Goal: Task Accomplishment & Management: Manage account settings

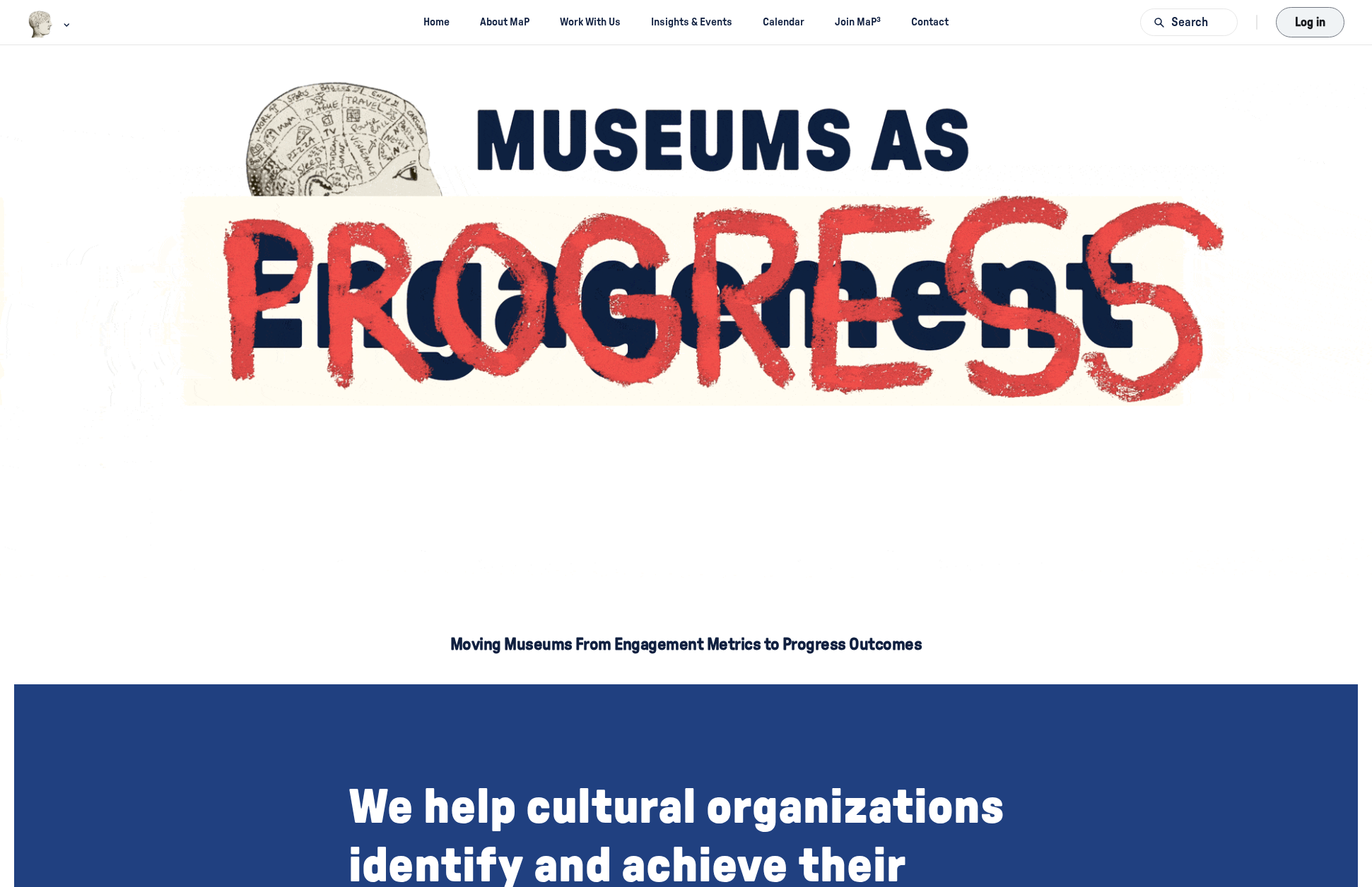
click at [1330, 19] on button "Log in" at bounding box center [1310, 21] width 74 height 32
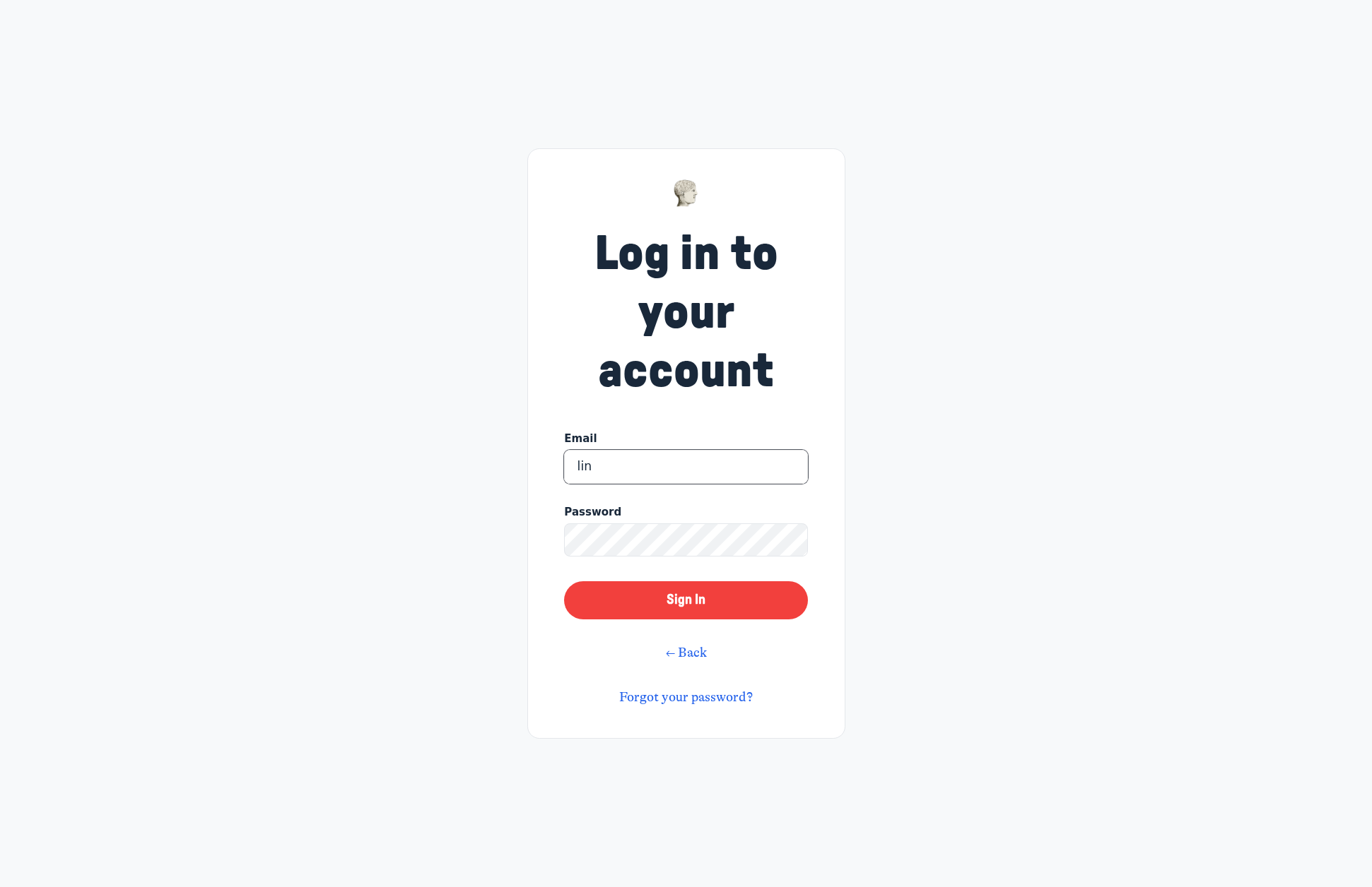
click at [701, 469] on input "lin" at bounding box center [685, 466] width 243 height 34
type input "linda.silver@perotmuseum.org"
drag, startPoint x: 760, startPoint y: 806, endPoint x: 761, endPoint y: 798, distance: 8.1
click at [760, 805] on div "Log in to your account Email linda.silver@perotmuseum.org Password Sign In ← Ba…" at bounding box center [686, 444] width 1372 height 887
click at [730, 598] on button "Sign In" at bounding box center [685, 600] width 243 height 38
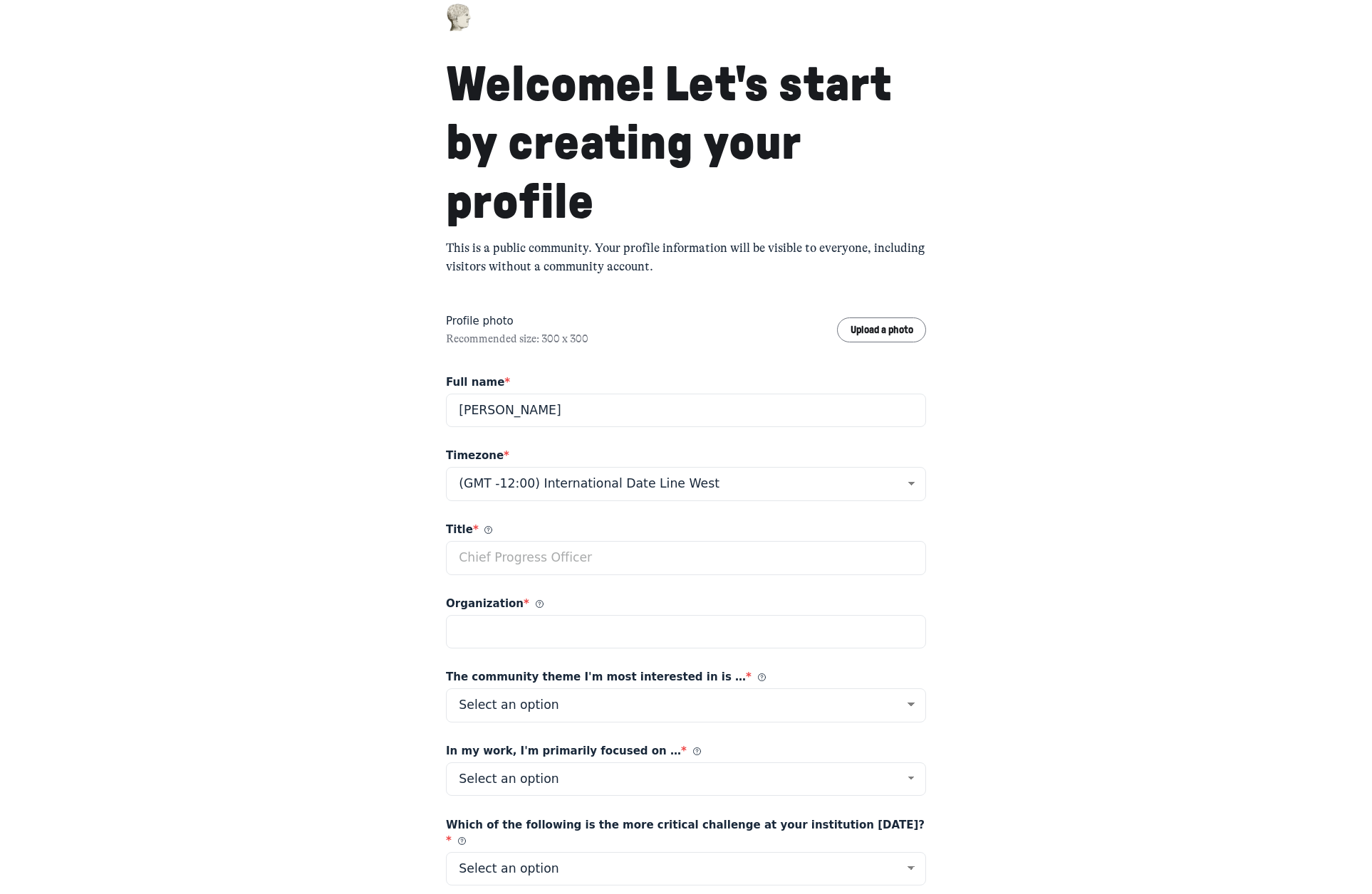
scroll to position [71, 0]
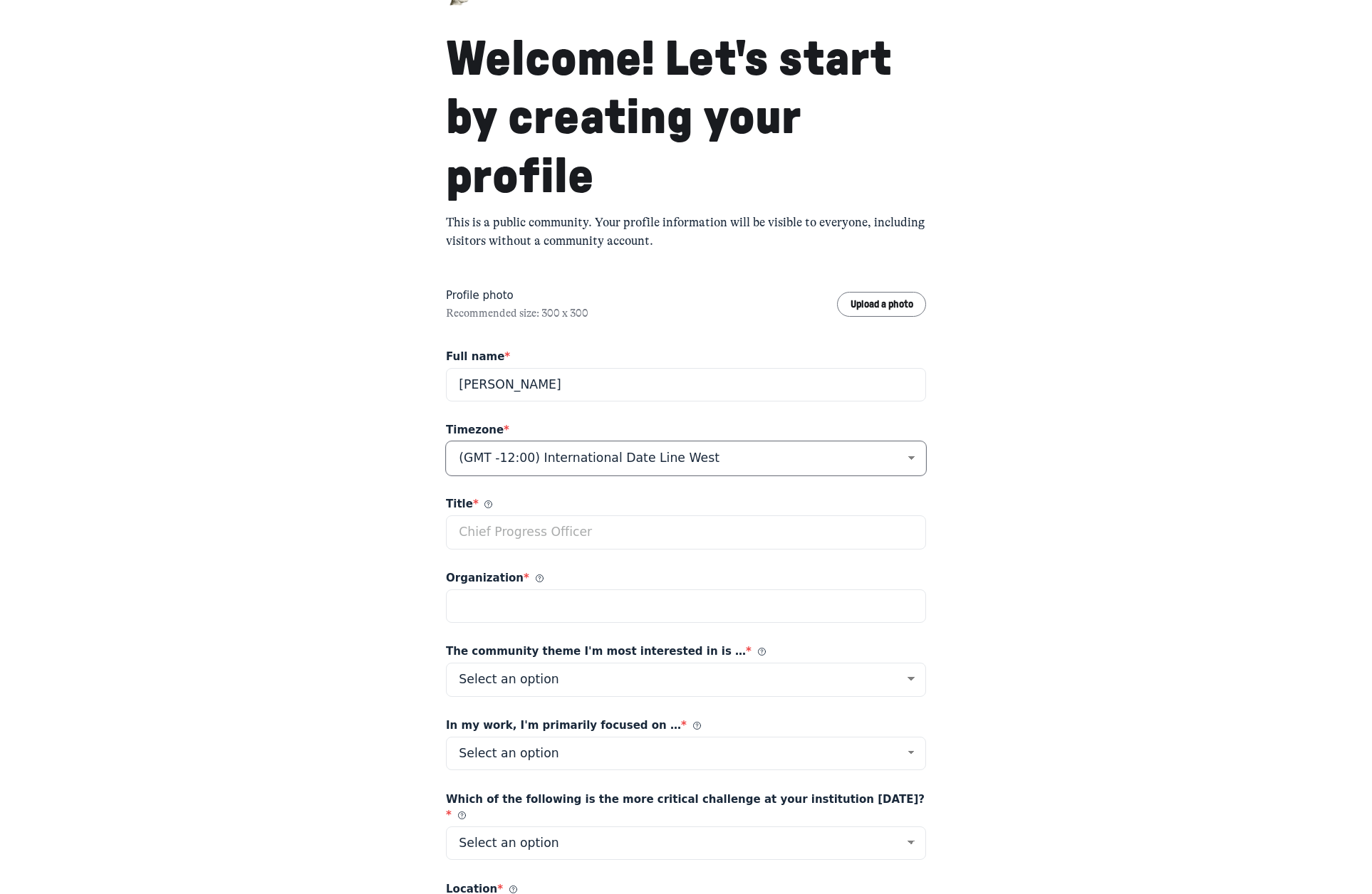
click at [900, 457] on select "(GMT -12:00) International Date Line West (GMT -11:00) American Samoa (GMT -11:…" at bounding box center [686, 458] width 480 height 34
select select "Central Time ([GEOGRAPHIC_DATA] & [GEOGRAPHIC_DATA])"
click at [446, 441] on select "(GMT -12:00) International Date Line West (GMT -11:00) American Samoa (GMT -11:…" at bounding box center [686, 458] width 480 height 34
click at [660, 533] on input "Title *" at bounding box center [686, 532] width 480 height 34
type input "CEO"
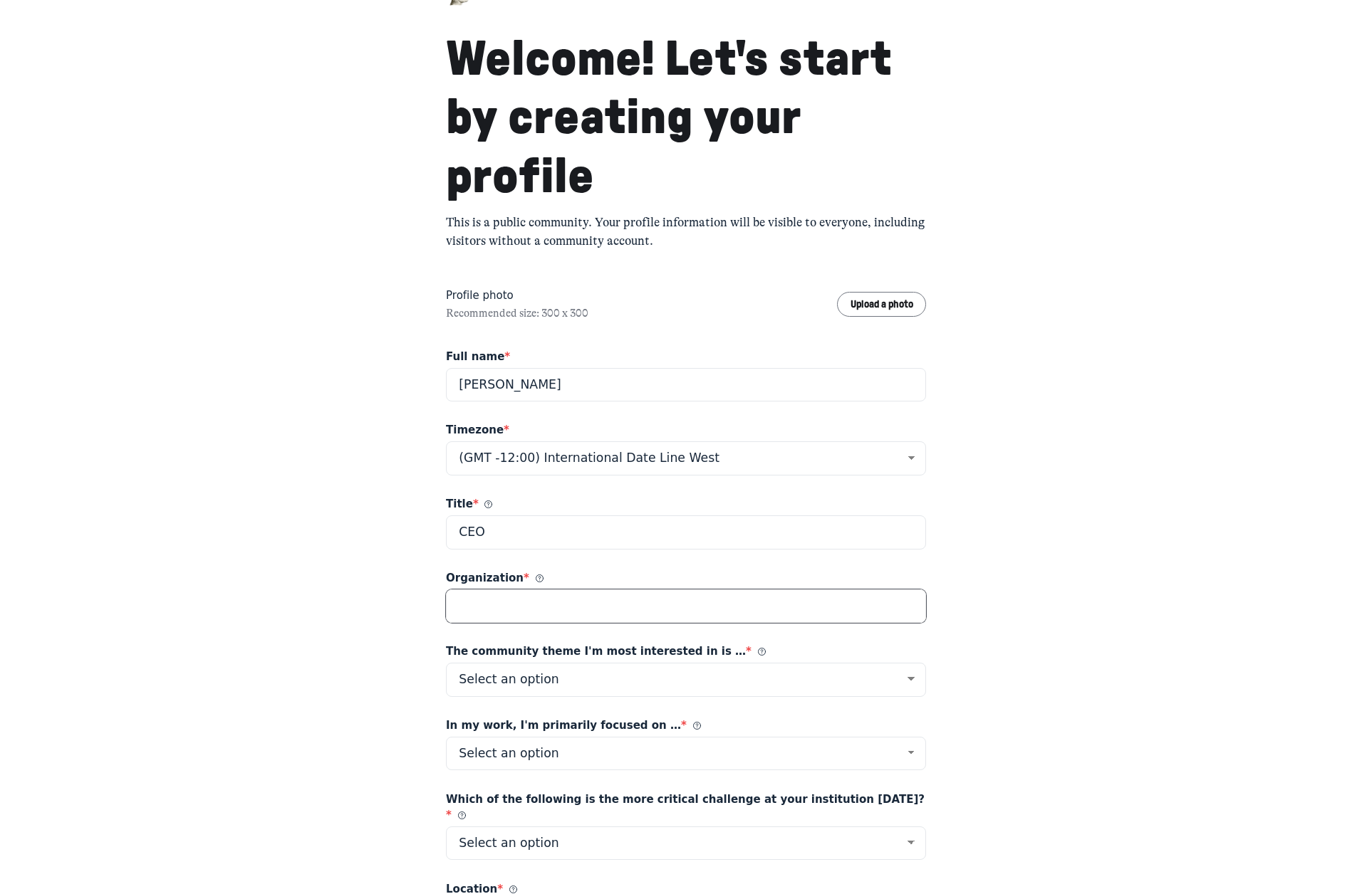
click at [679, 607] on input "Organization *" at bounding box center [686, 606] width 480 height 34
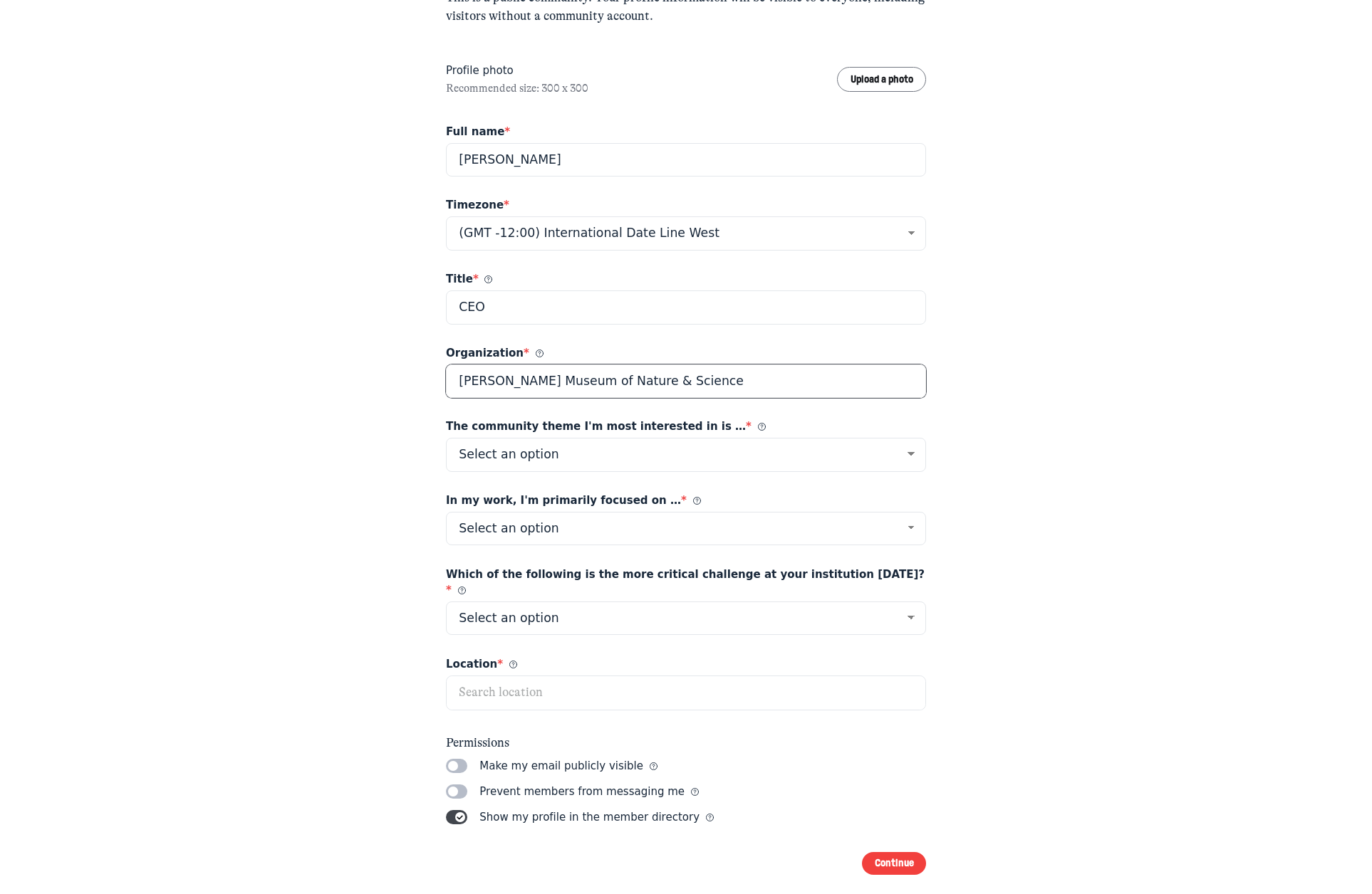
scroll to position [311, 0]
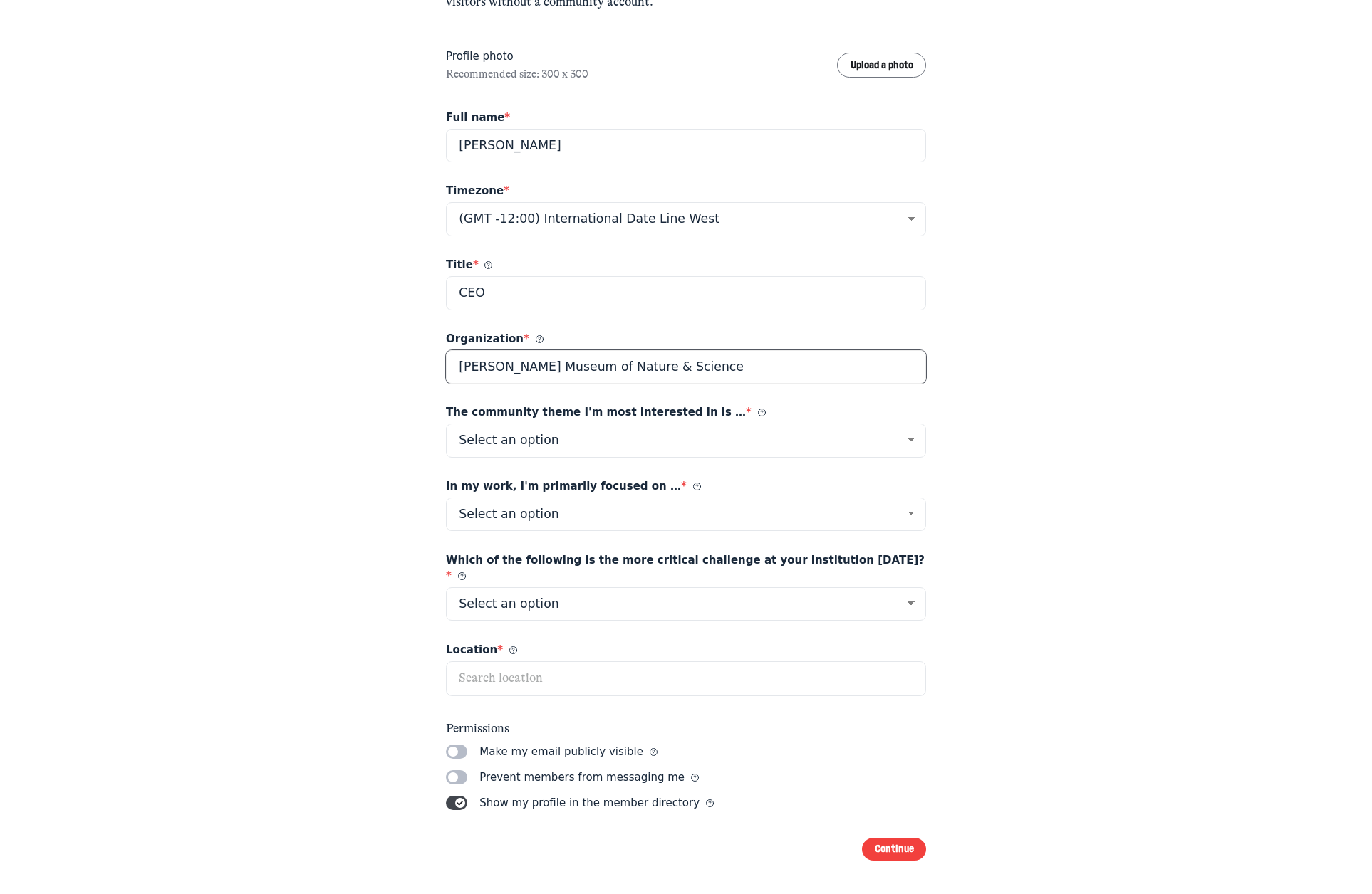
type input "Perot Museum of Nature & Science"
click at [910, 435] on select "Select an option Listening Imagination Gathering Mapping Leadership Motivations…" at bounding box center [686, 441] width 480 height 34
select select "24879"
click at [446, 424] on select "Select an option Listening Imagination Gathering Mapping Leadership Motivations…" at bounding box center [686, 441] width 480 height 34
click at [636, 587] on select "Select an option Audience Engagement and Diversification Strategic Planning, Or…" at bounding box center [686, 604] width 480 height 34
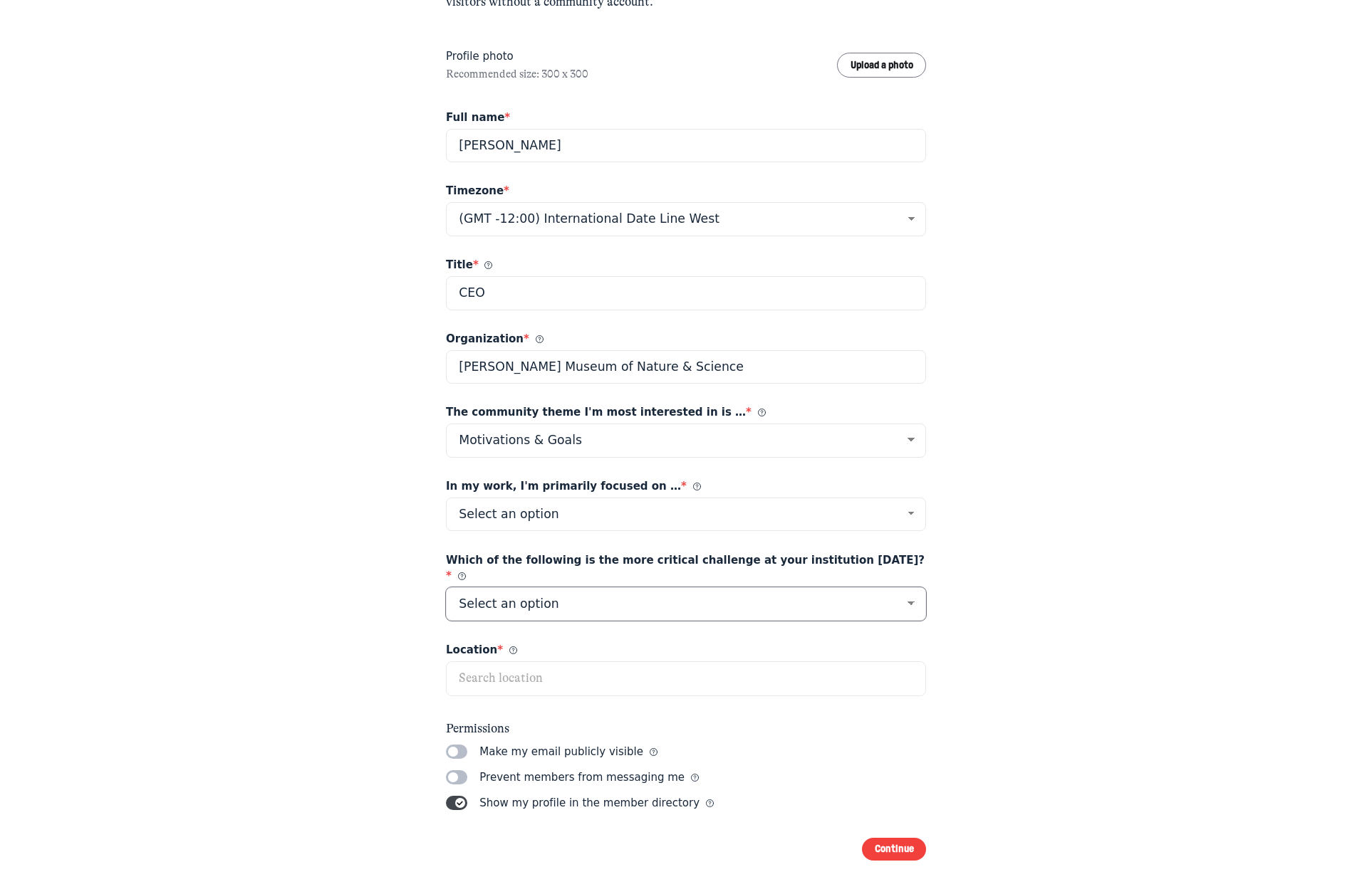
select select "54315"
click at [446, 587] on select "Select an option Audience Engagement and Diversification Strategic Planning, Or…" at bounding box center [686, 604] width 480 height 34
click at [625, 666] on input "text" at bounding box center [686, 679] width 479 height 34
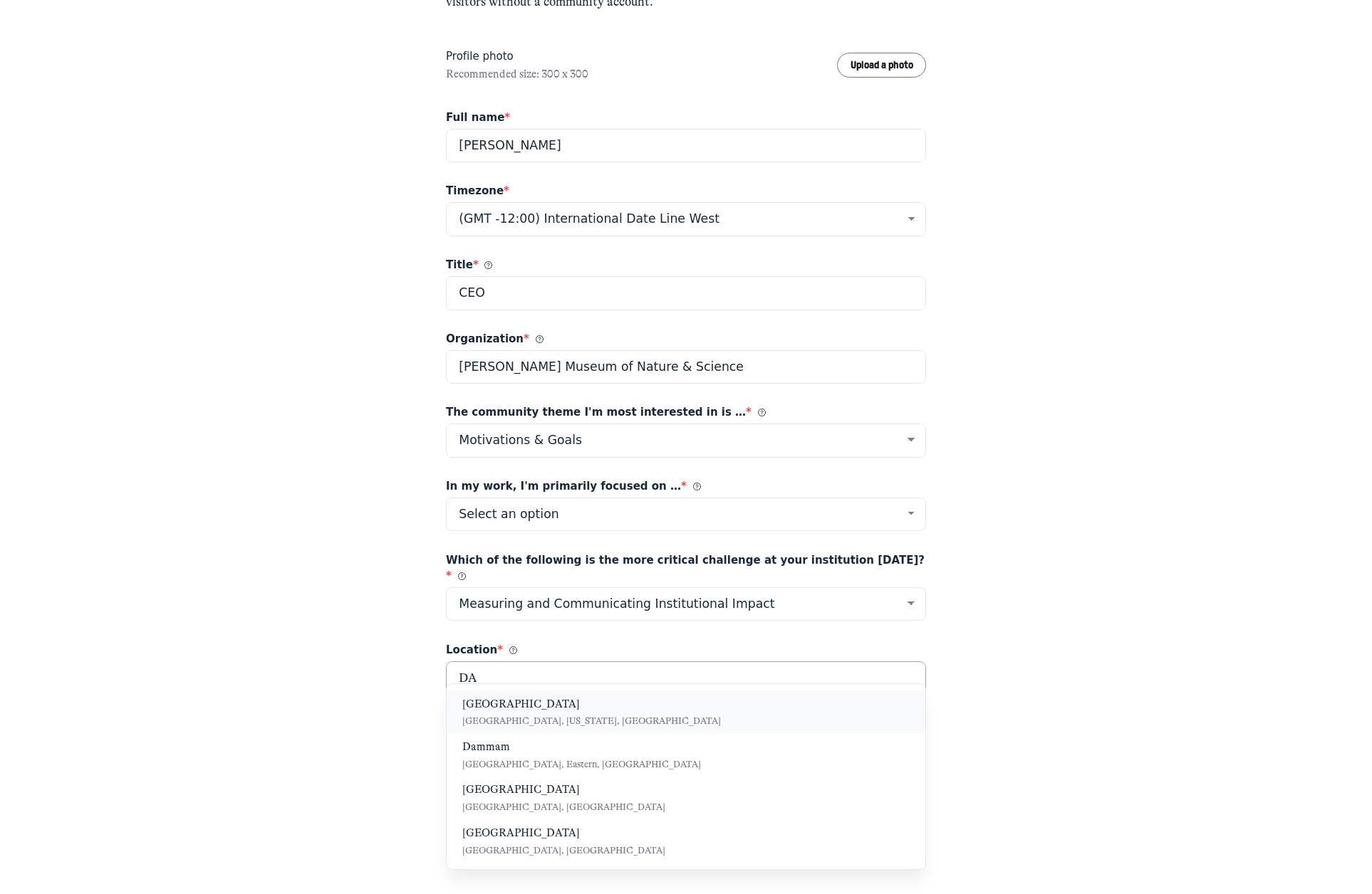
type input "DA"
click at [564, 716] on span "[GEOGRAPHIC_DATA], [US_STATE], [GEOGRAPHIC_DATA]" at bounding box center [592, 721] width 259 height 11
type input "[GEOGRAPHIC_DATA], [US_STATE], [GEOGRAPHIC_DATA]"
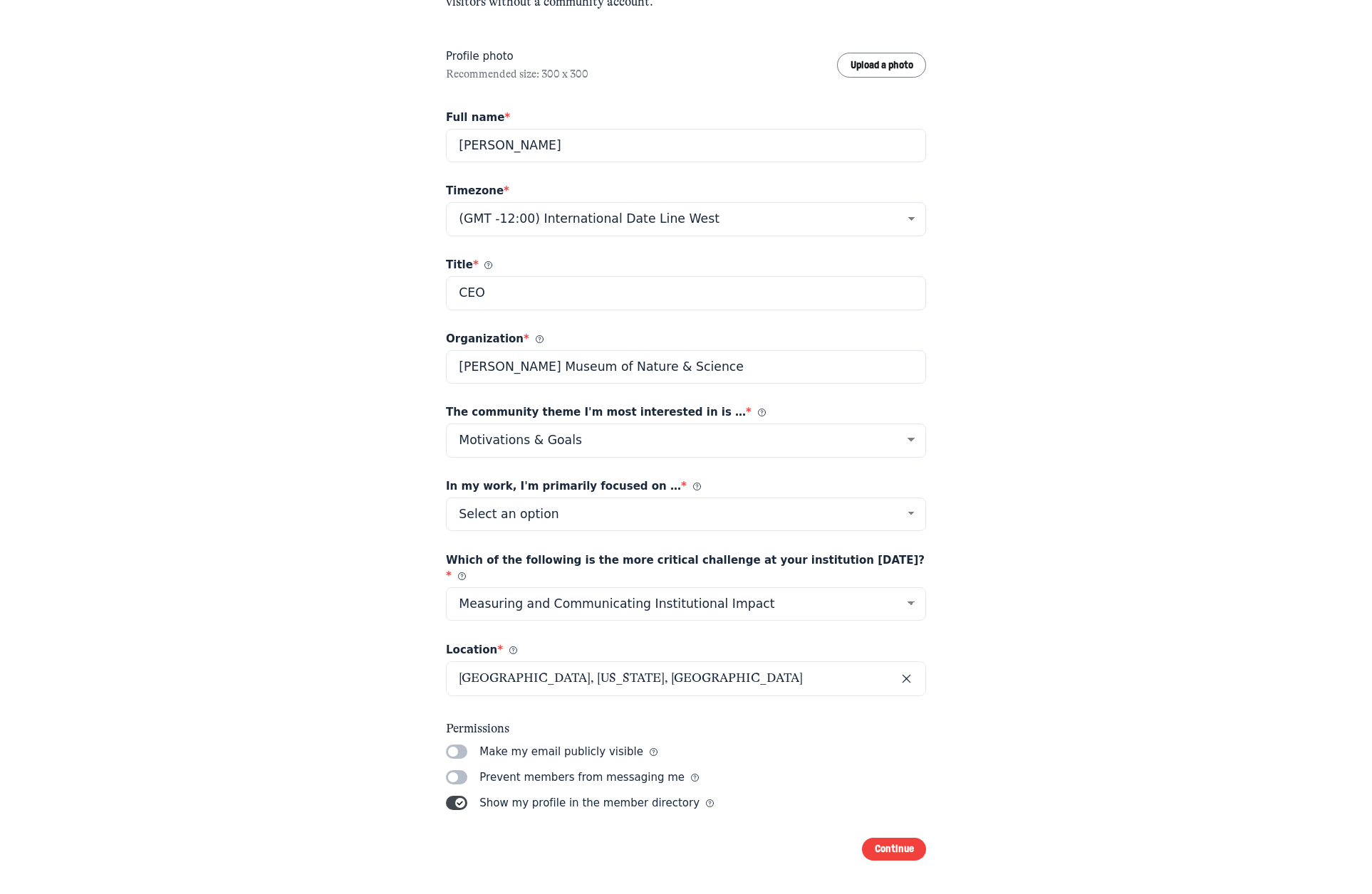
click at [453, 745] on label "Toggle switch" at bounding box center [457, 752] width 22 height 14
click at [0, 0] on input "Toggle switch" at bounding box center [0, 0] width 0 height 0
click at [896, 838] on button "Continue" at bounding box center [894, 849] width 64 height 24
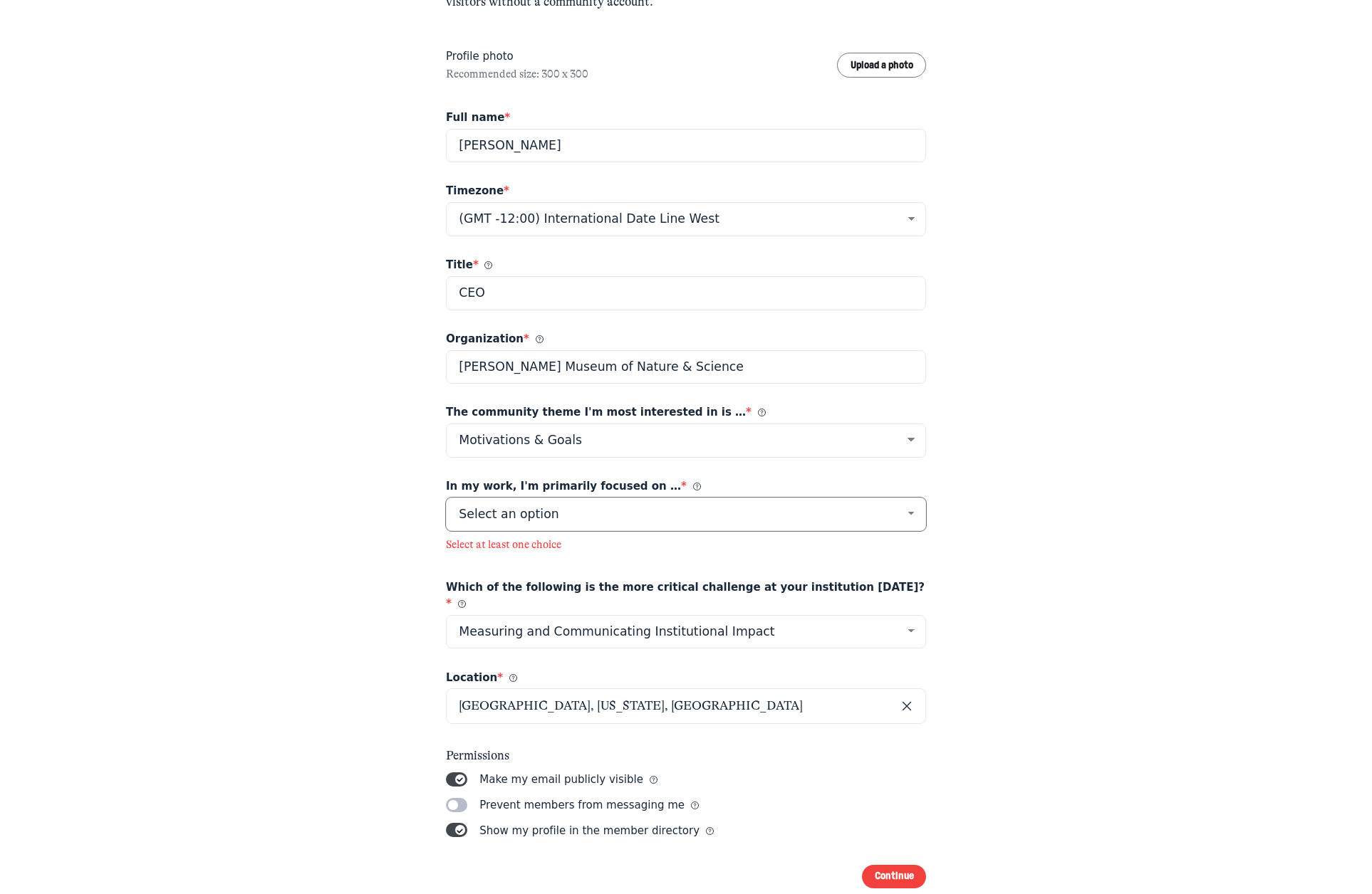
click at [903, 513] on select "Select an option Progress-Space Research & Community Goals Facilitation Educati…" at bounding box center [686, 514] width 480 height 34
select select "8333"
click at [446, 498] on select "Select an option Progress-Space Research & Community Goals Facilitation Educati…" at bounding box center [686, 514] width 480 height 34
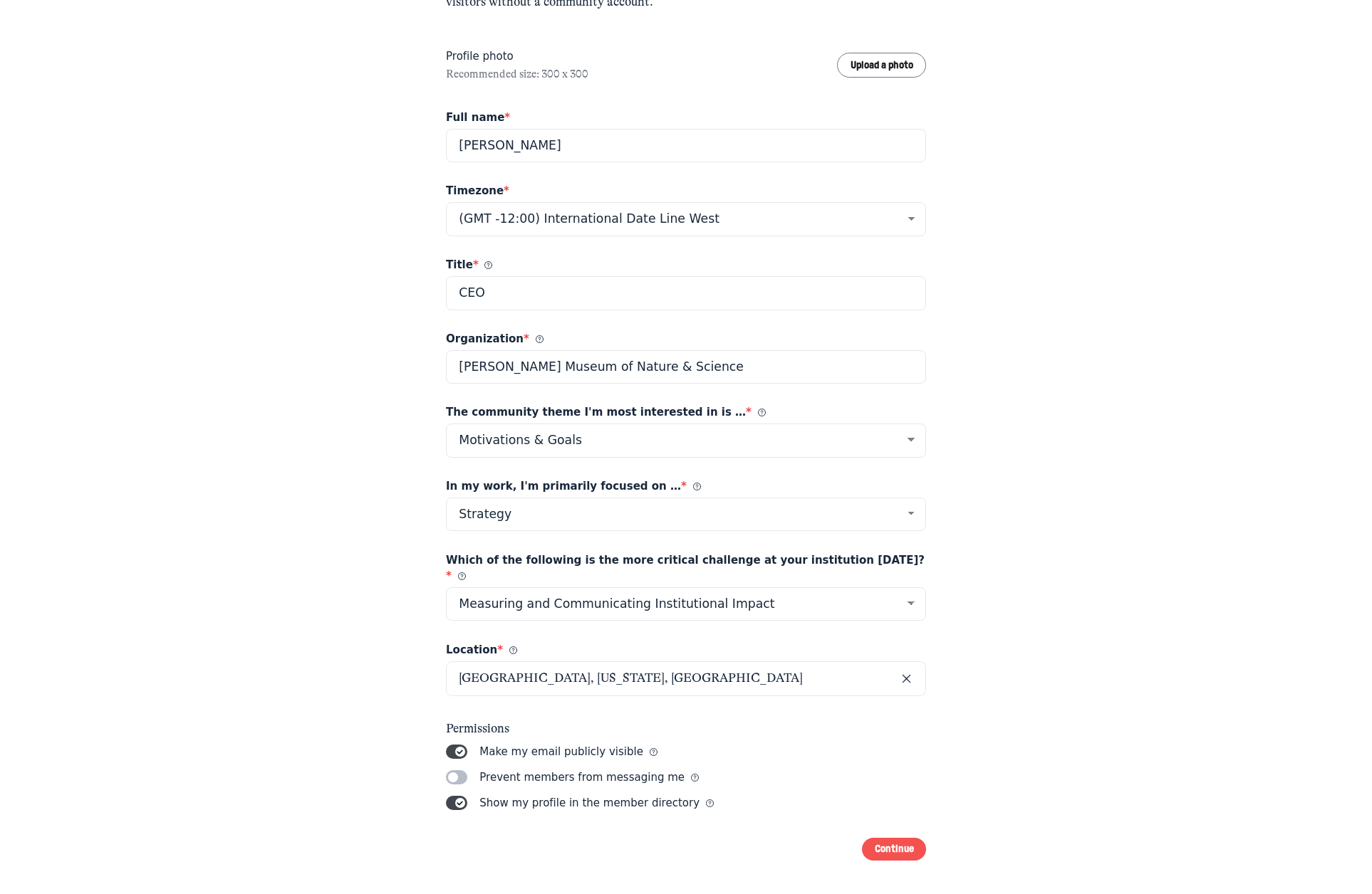
click at [892, 838] on button "Continue" at bounding box center [894, 849] width 64 height 24
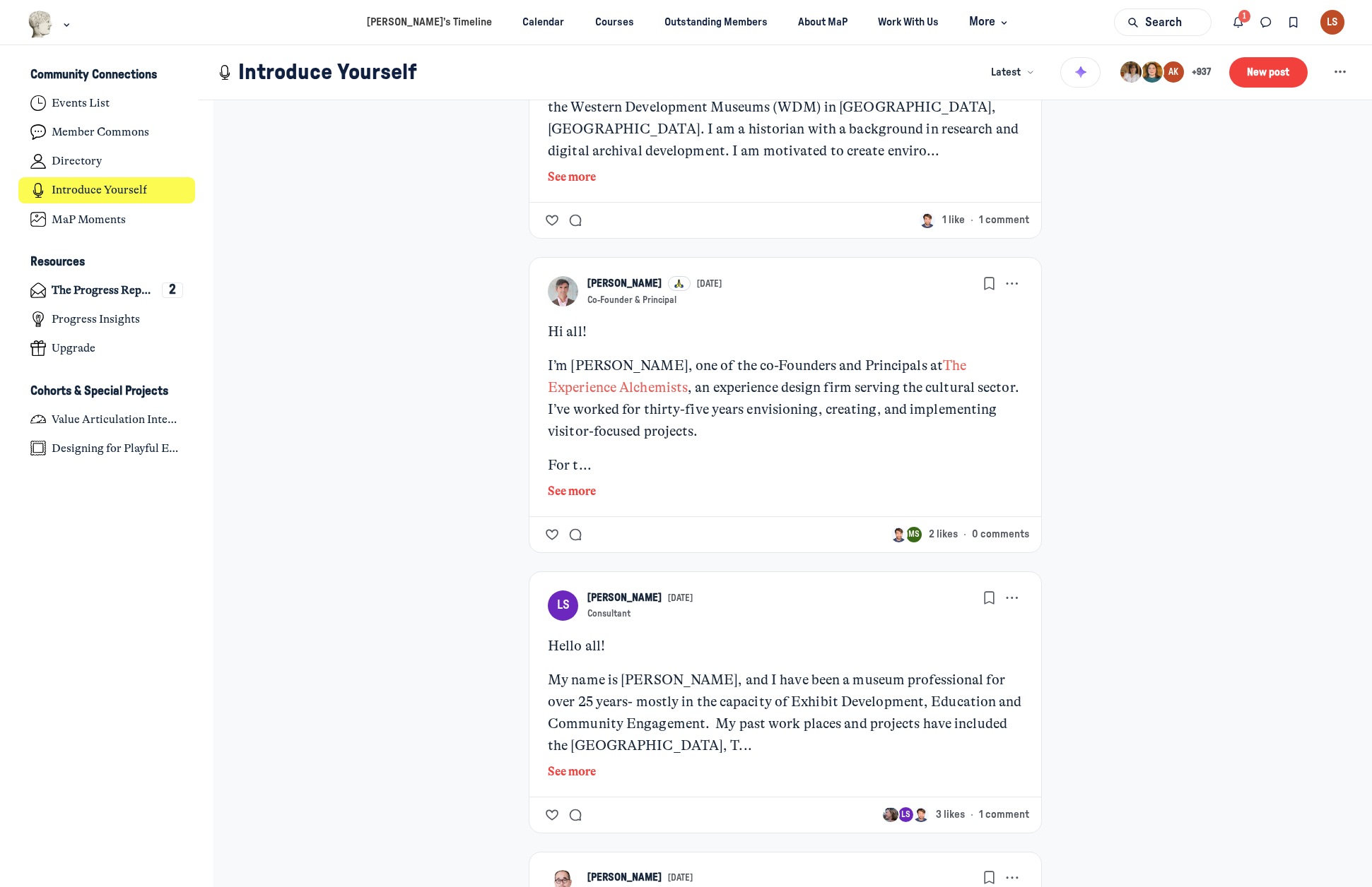
scroll to position [777, 0]
click at [104, 216] on h4 "MaP Moments" at bounding box center [89, 220] width 75 height 14
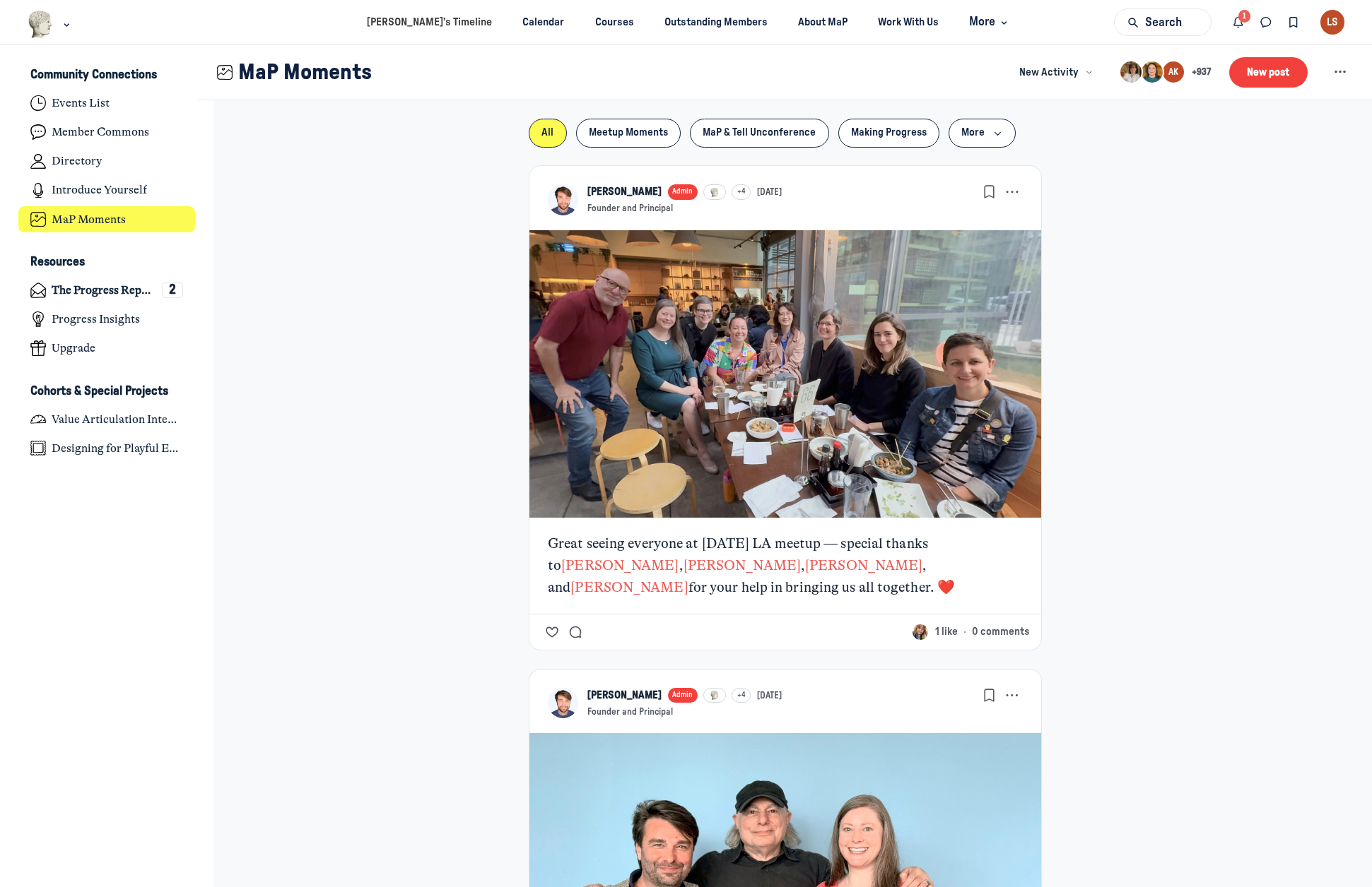
click at [1330, 14] on div "LS" at bounding box center [1333, 22] width 25 height 25
click at [1253, 85] on span "Edit profile" at bounding box center [1244, 91] width 47 height 15
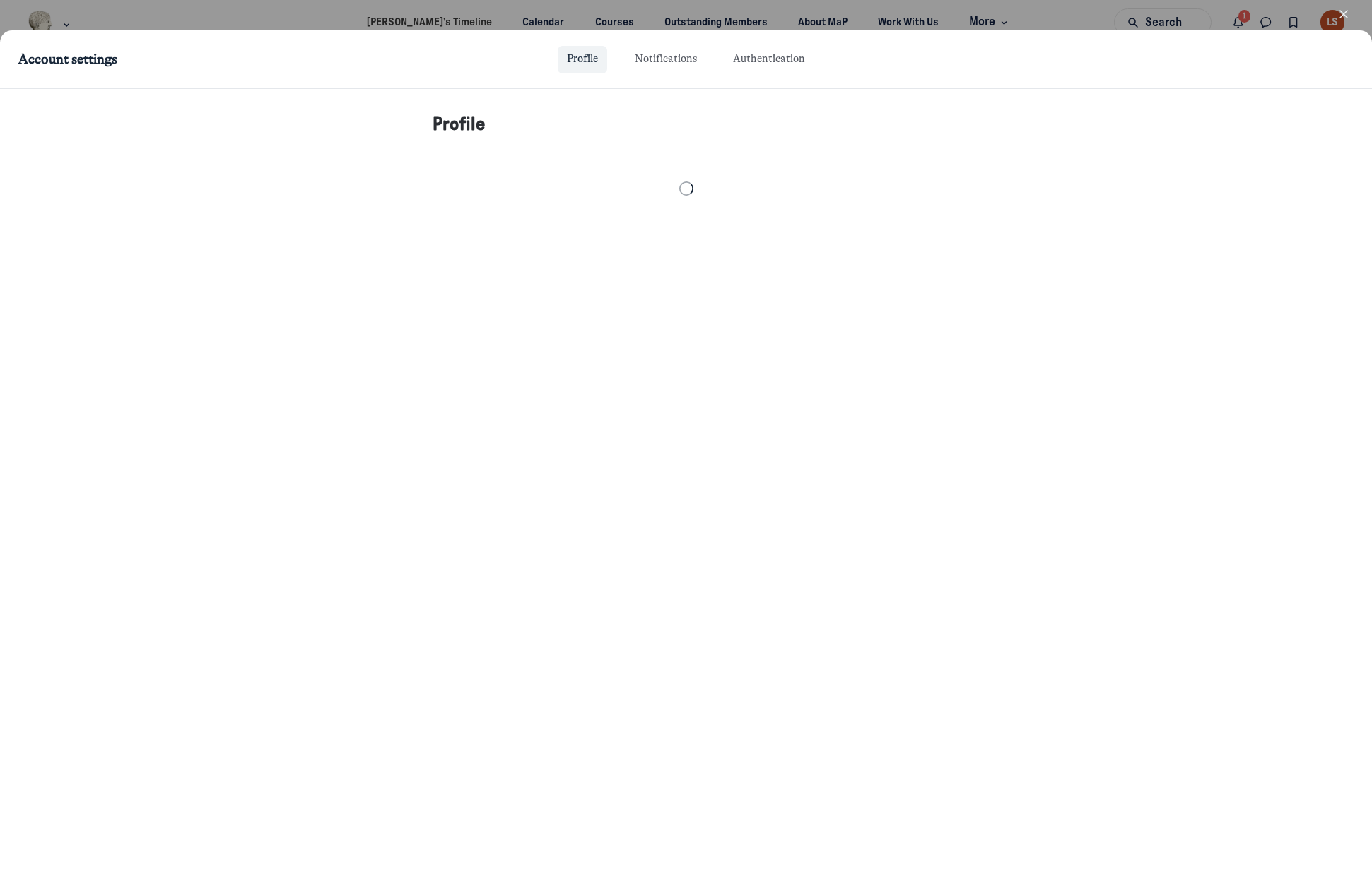
select select "Central Time ([GEOGRAPHIC_DATA] & [GEOGRAPHIC_DATA])"
select select "8333"
select select "54315"
select select "24879"
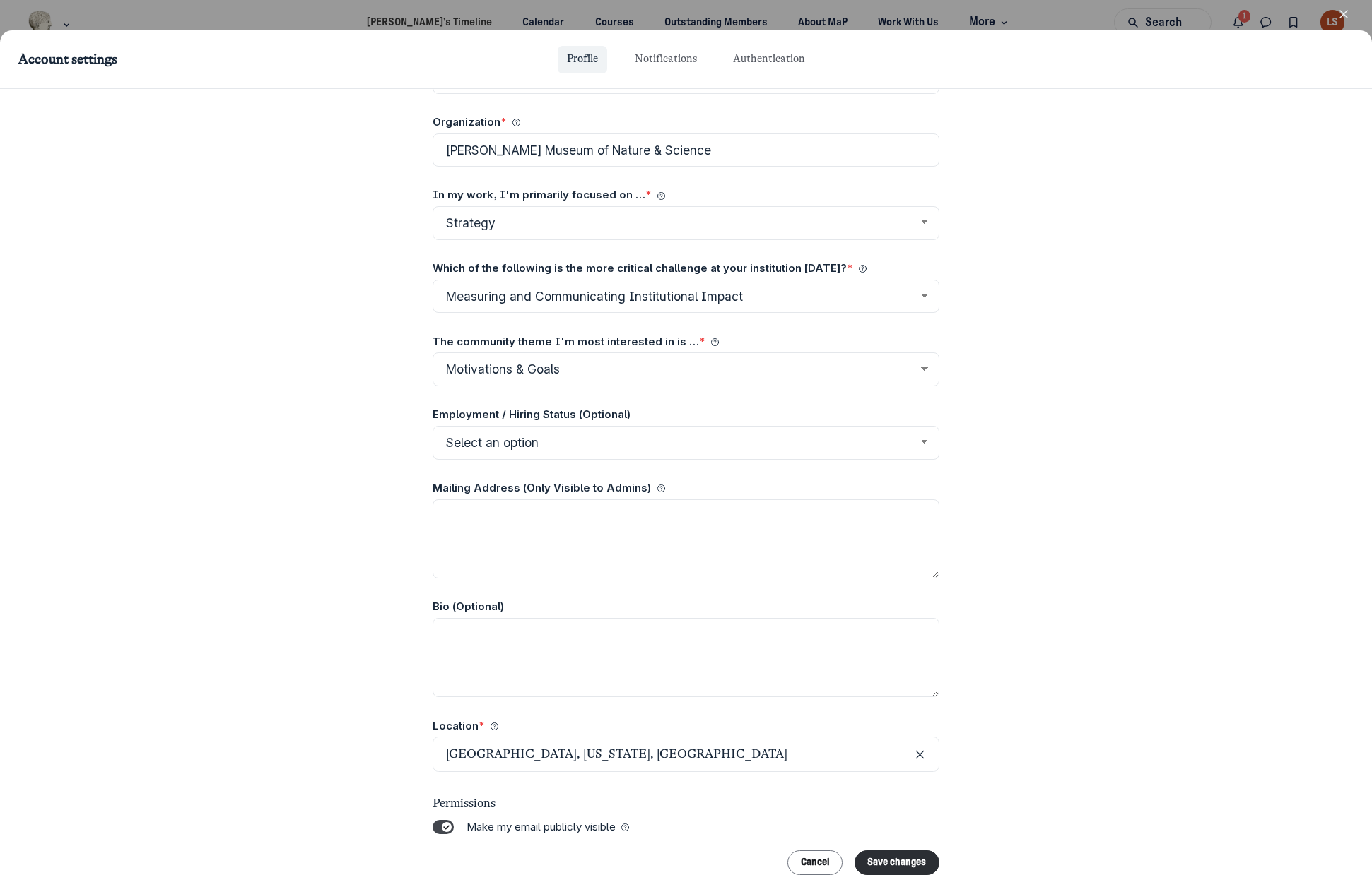
scroll to position [474, 0]
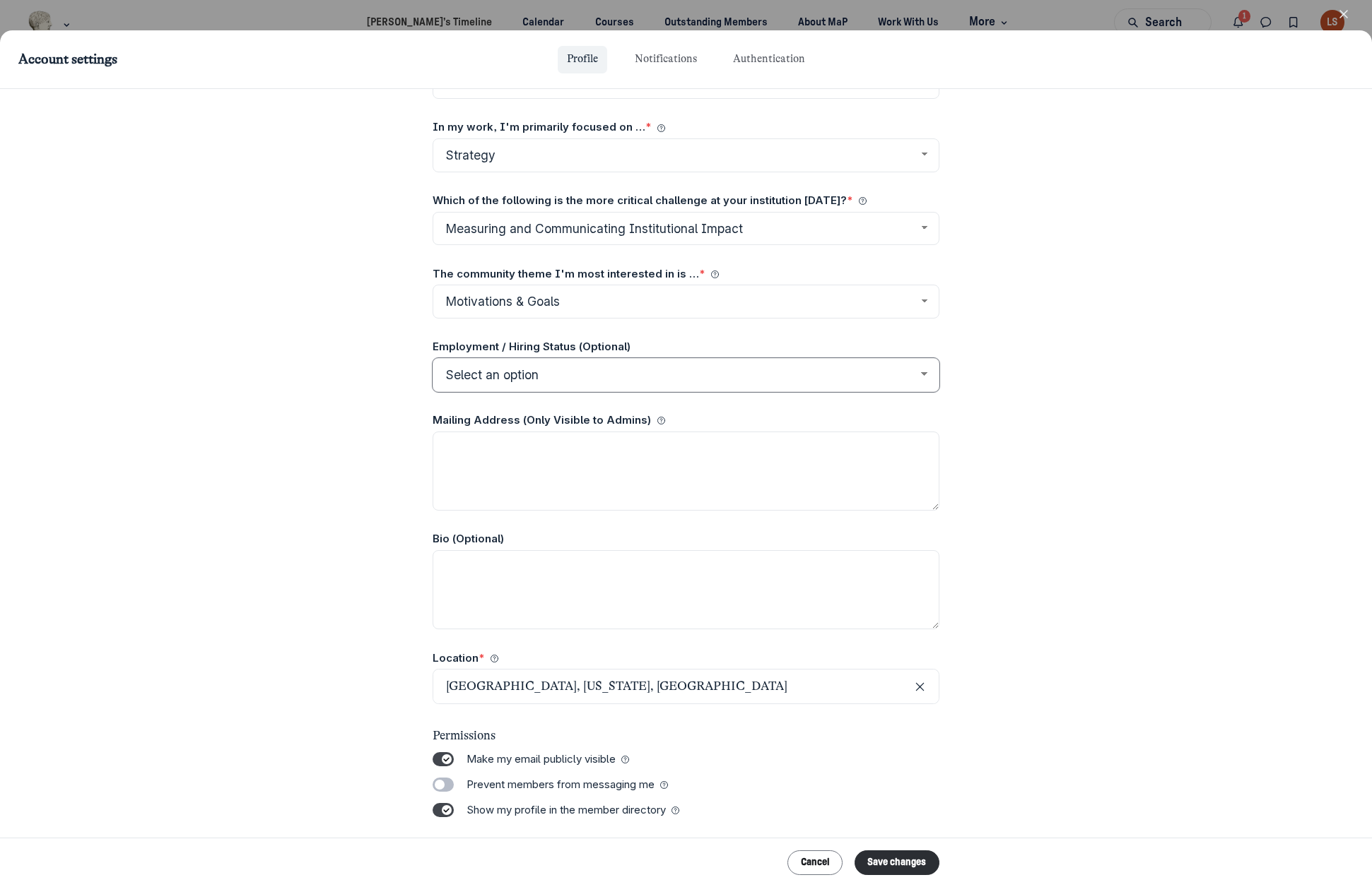
click at [925, 376] on select "Select an option Open to Work Hiring Open to Work and Hiring" at bounding box center [685, 375] width 506 height 34
select select "21715"
click at [432, 358] on select "Select an option Open to Work Hiring Open to Work and Hiring" at bounding box center [685, 375] width 506 height 34
click at [437, 755] on label "Toggle switch" at bounding box center [443, 759] width 22 height 14
click at [0, 0] on input "Toggle switch" at bounding box center [0, 0] width 0 height 0
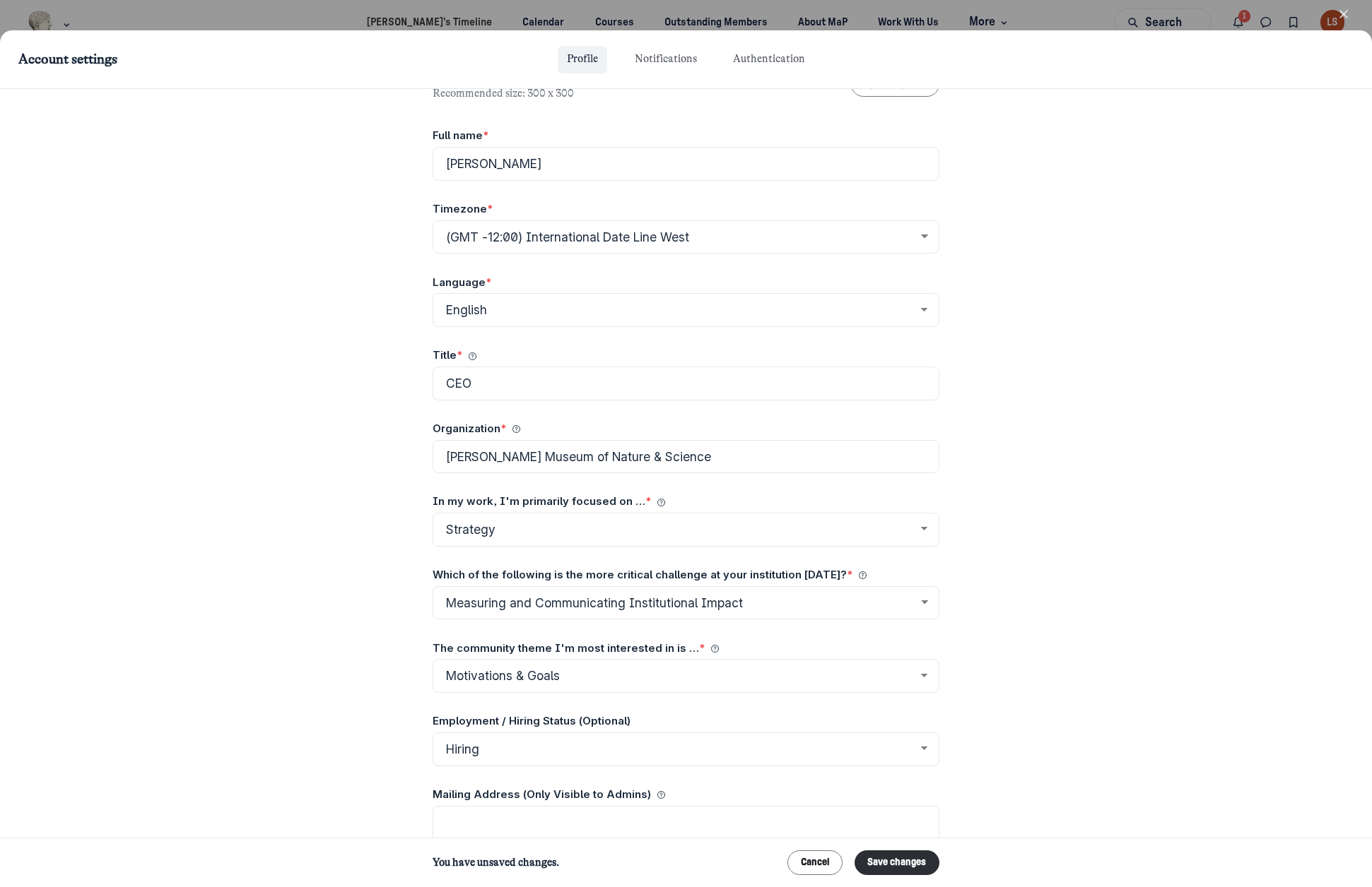
scroll to position [0, 0]
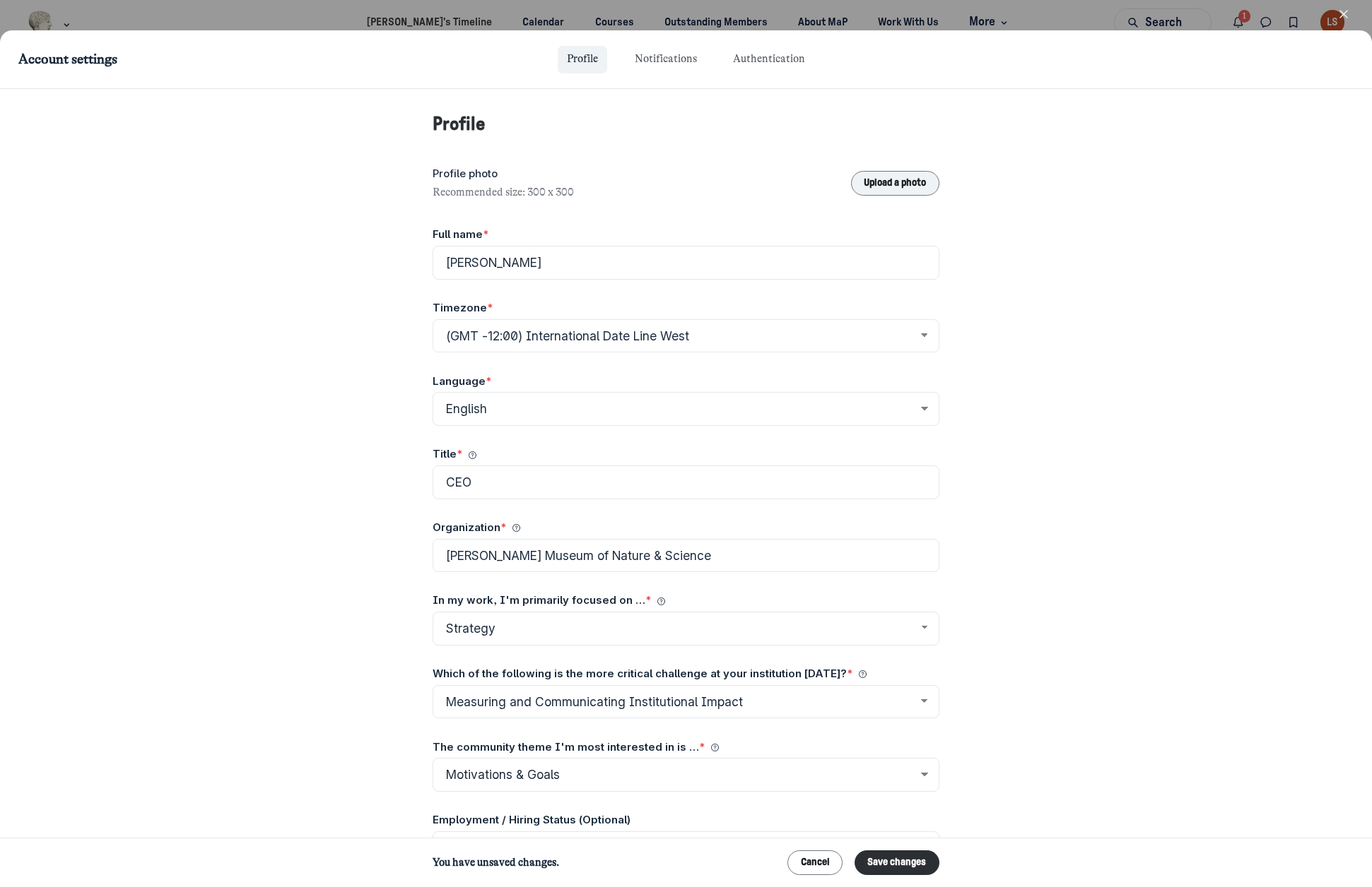
click at [910, 176] on button "Upload a photo" at bounding box center [895, 183] width 88 height 25
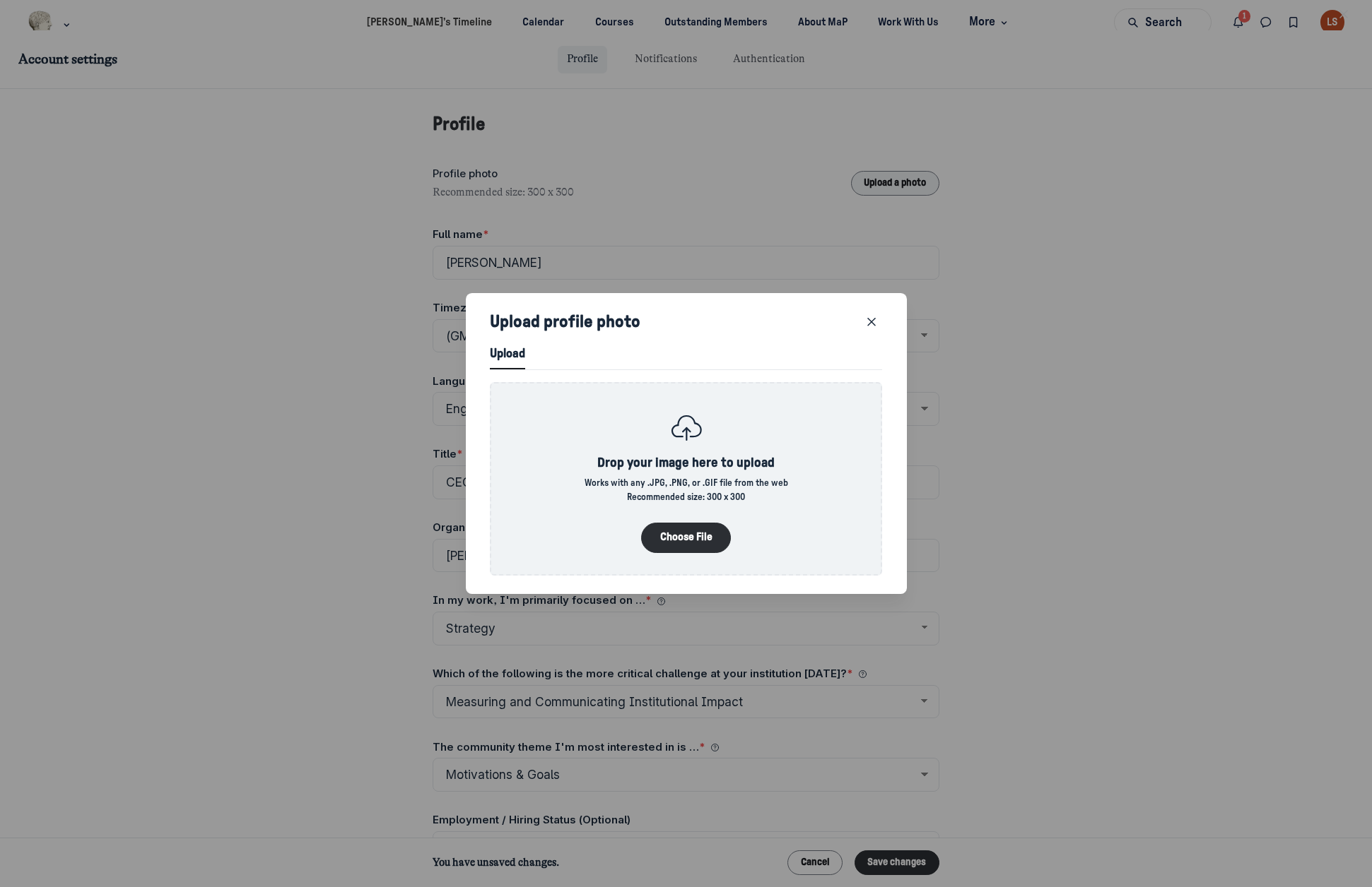
scroll to position [1919, 3581]
click at [680, 527] on button "Choose File" at bounding box center [686, 538] width 90 height 30
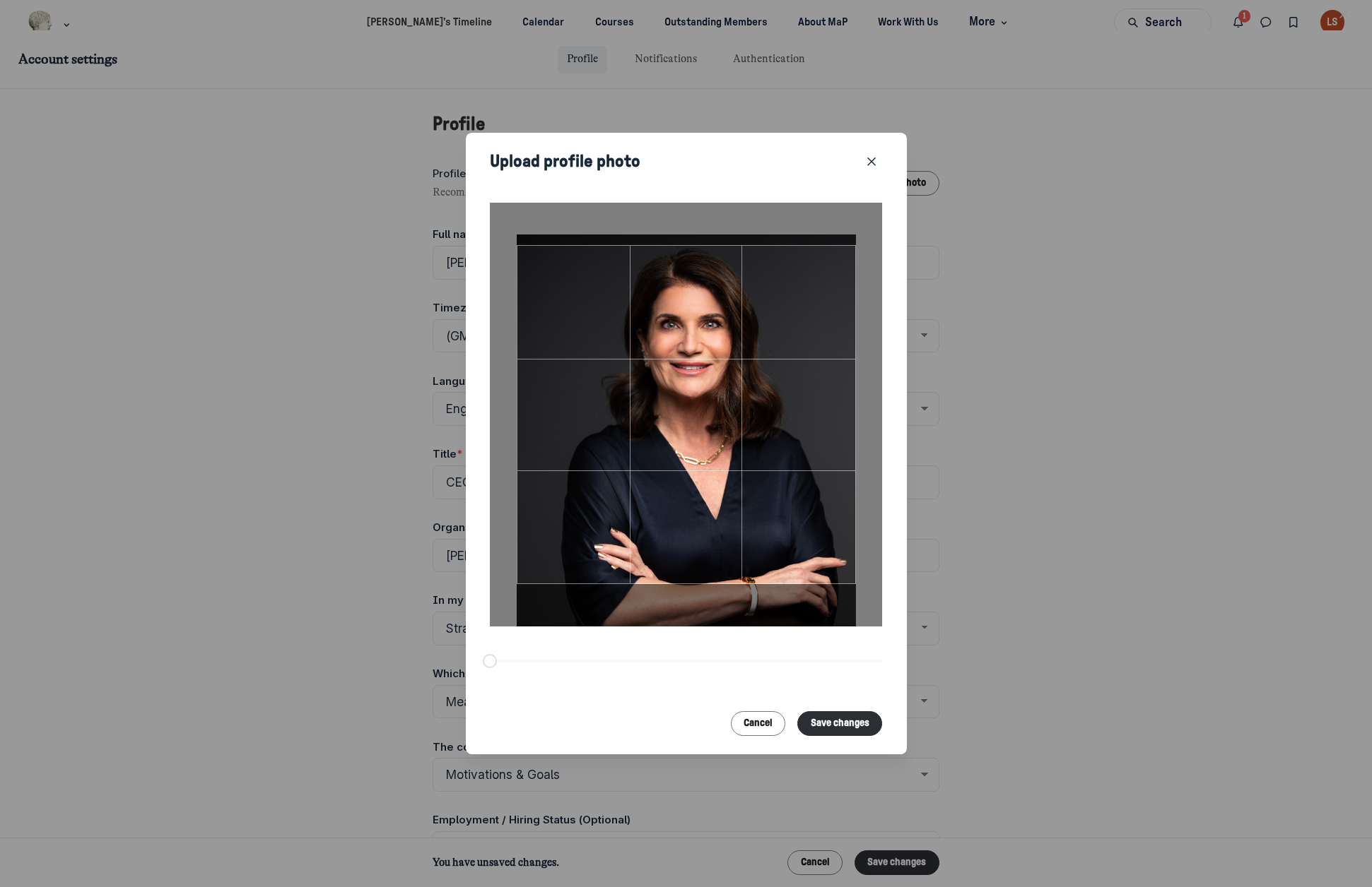
drag, startPoint x: 787, startPoint y: 256, endPoint x: 786, endPoint y: 287, distance: 31.0
click at [786, 287] on div at bounding box center [686, 414] width 339 height 339
click at [848, 712] on button "Save changes" at bounding box center [839, 724] width 85 height 25
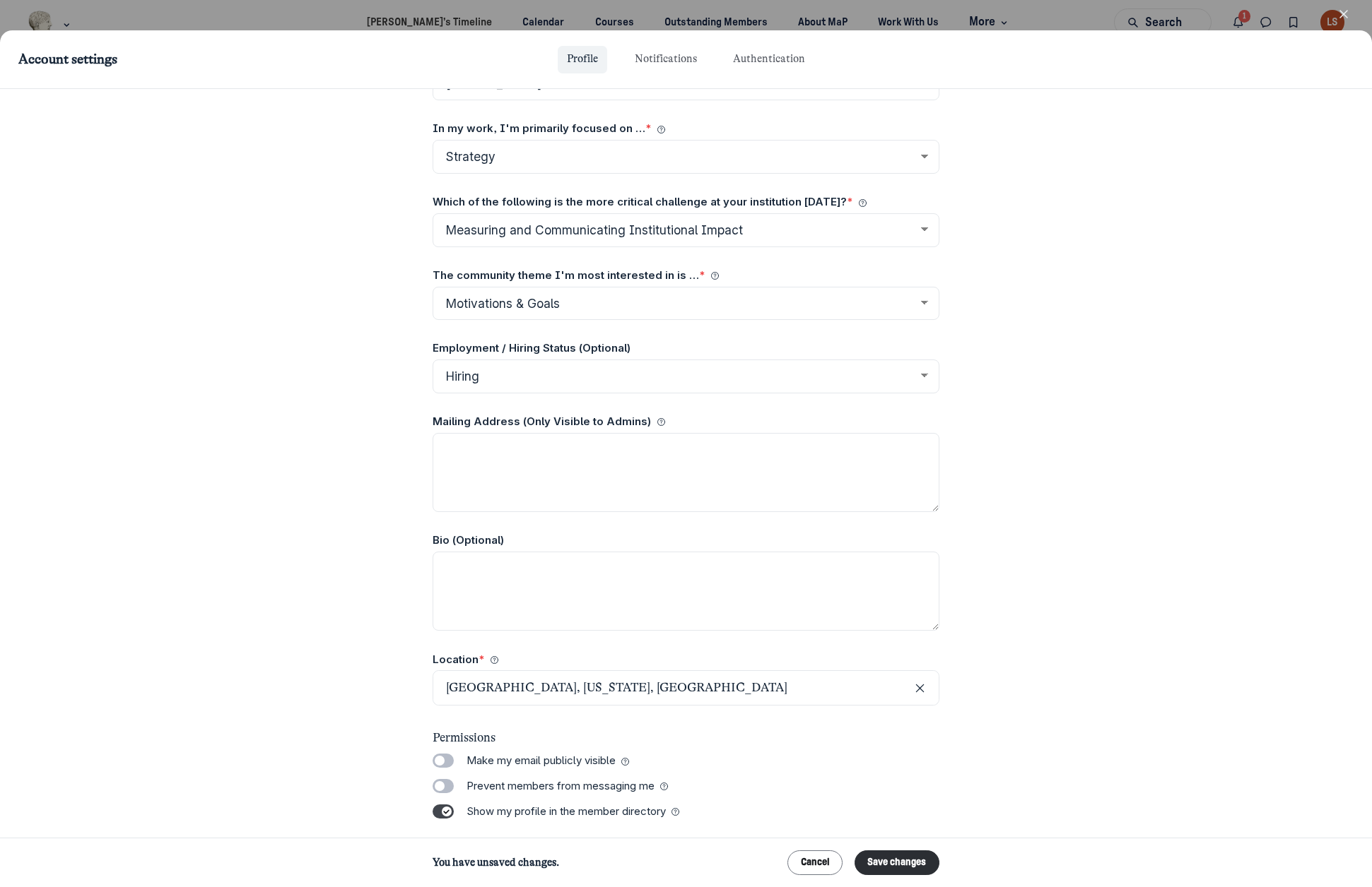
scroll to position [510, 0]
click at [736, 452] on textarea "Mailing Address (Only Visible to Admins)" at bounding box center [685, 471] width 506 height 79
type textarea "2201 N Field Street, Dallas, TX 75201"
click at [847, 532] on label "Bio (Optional)" at bounding box center [685, 539] width 506 height 16
click at [847, 550] on textarea "Bio (Optional)" at bounding box center [685, 590] width 506 height 79
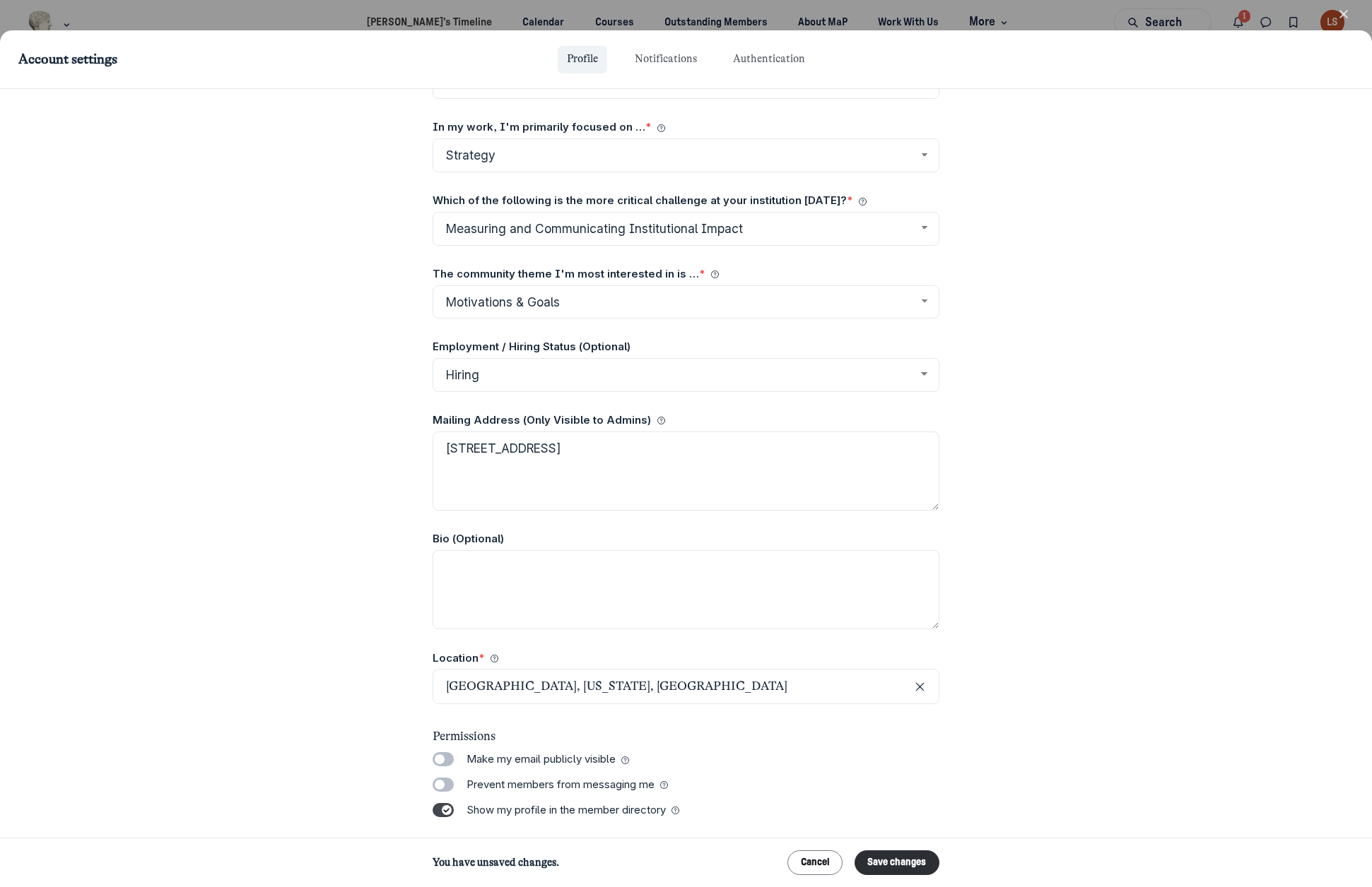
click at [1343, 11] on icon "button" at bounding box center [1343, 14] width 14 height 14
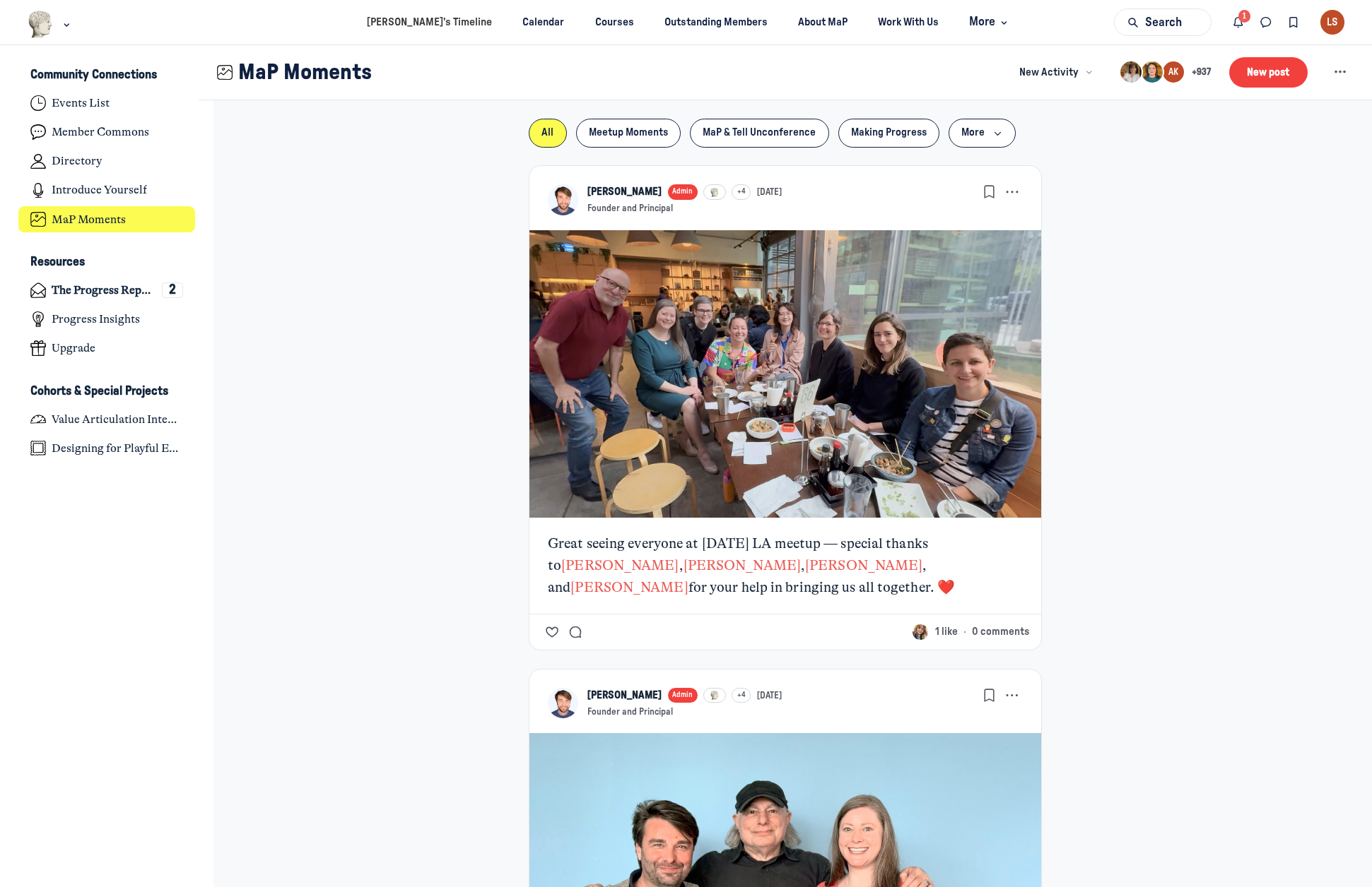
scroll to position [5577, 2778]
click at [1329, 22] on div "LS" at bounding box center [1333, 22] width 25 height 25
click at [1262, 62] on span "View profile" at bounding box center [1245, 66] width 51 height 15
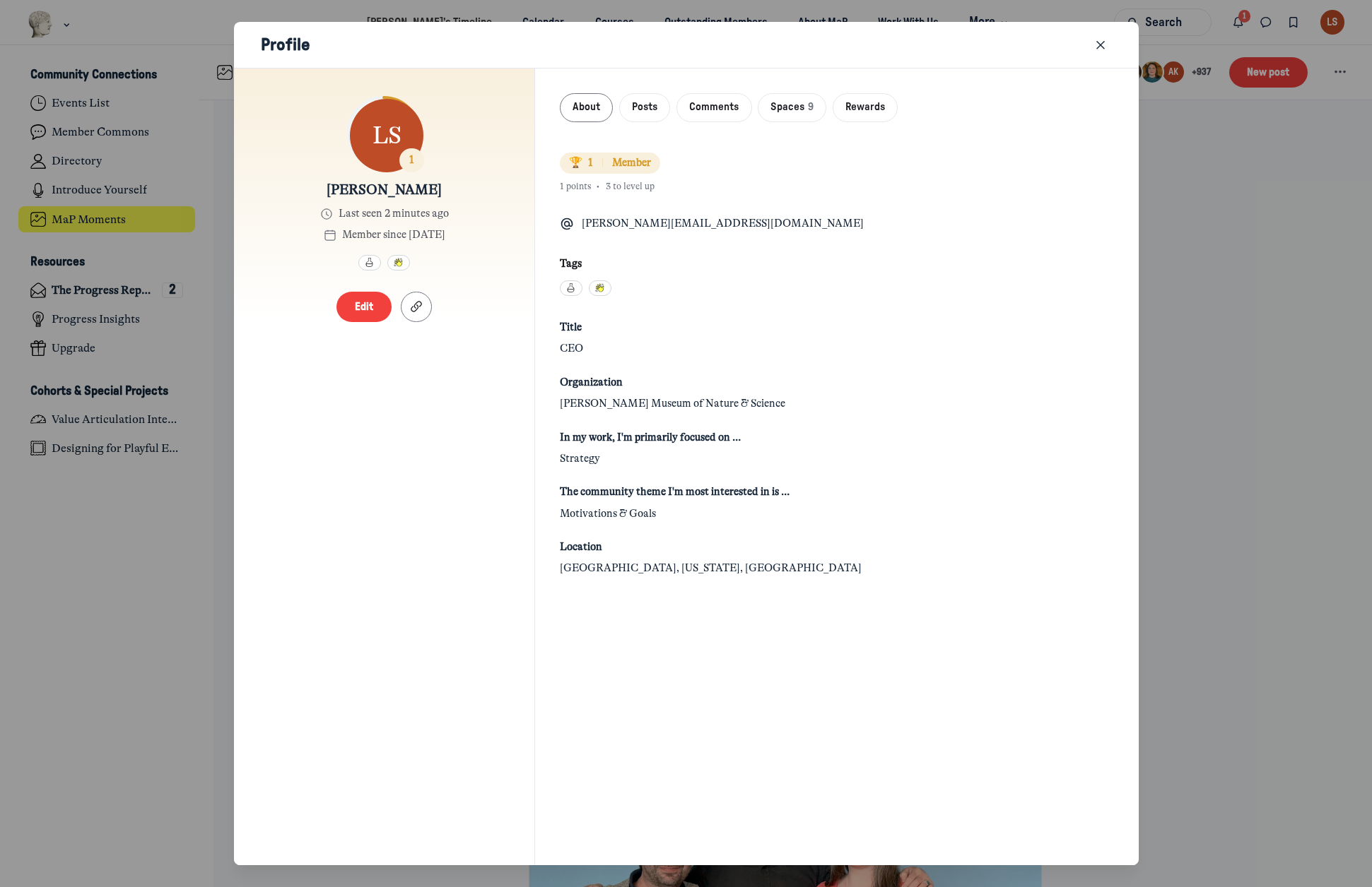
click at [408, 155] on div "1" at bounding box center [411, 160] width 25 height 25
click at [414, 160] on div "1" at bounding box center [411, 160] width 25 height 25
click at [1095, 42] on icon "Close" at bounding box center [1100, 45] width 14 height 16
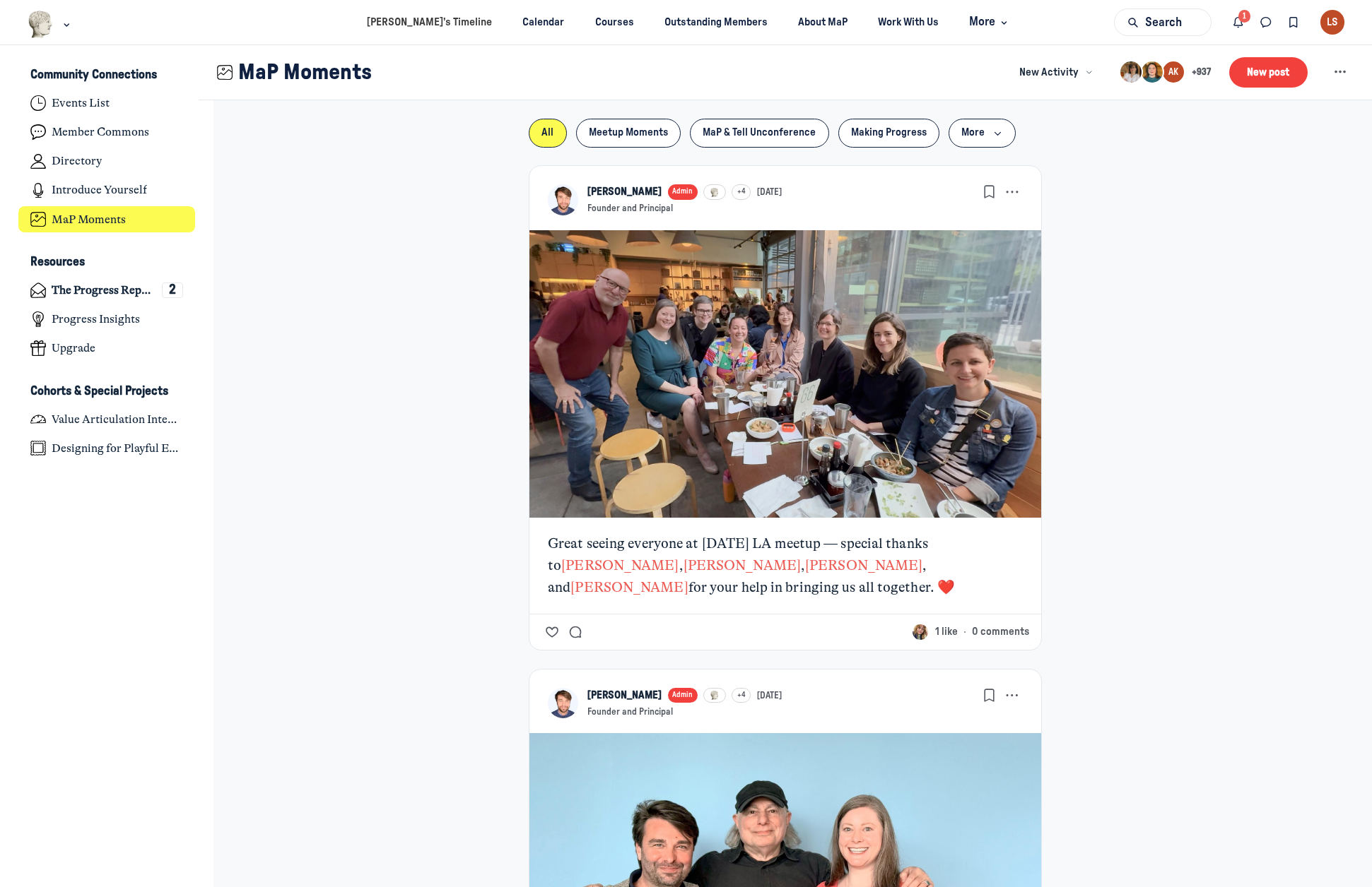
click at [1325, 26] on div "LS" at bounding box center [1333, 22] width 25 height 25
click at [1269, 93] on div "Edit profile" at bounding box center [1259, 92] width 121 height 16
select select "Central Time (US & Canada)"
select select "8333"
select select "54315"
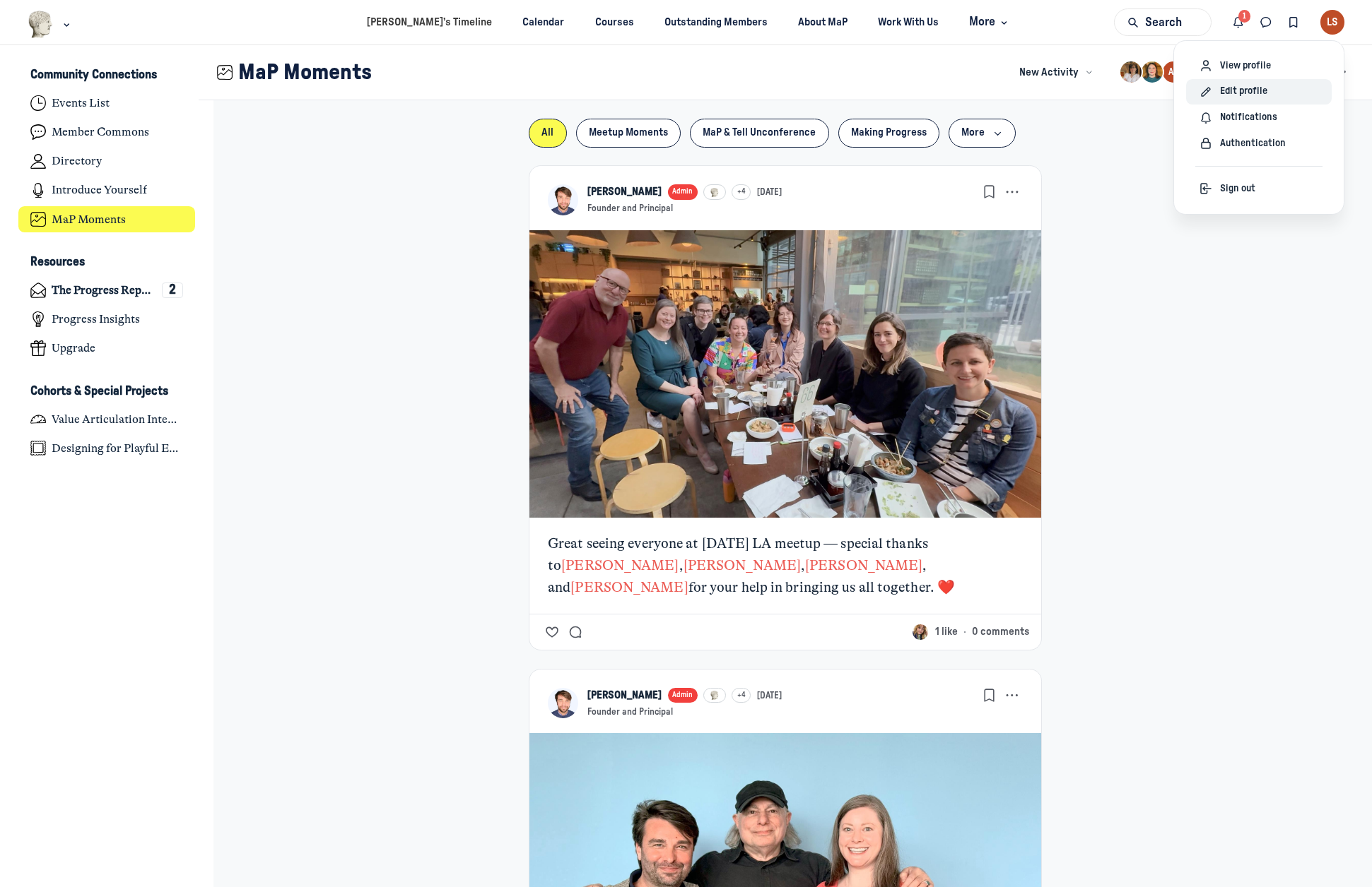
select select "24879"
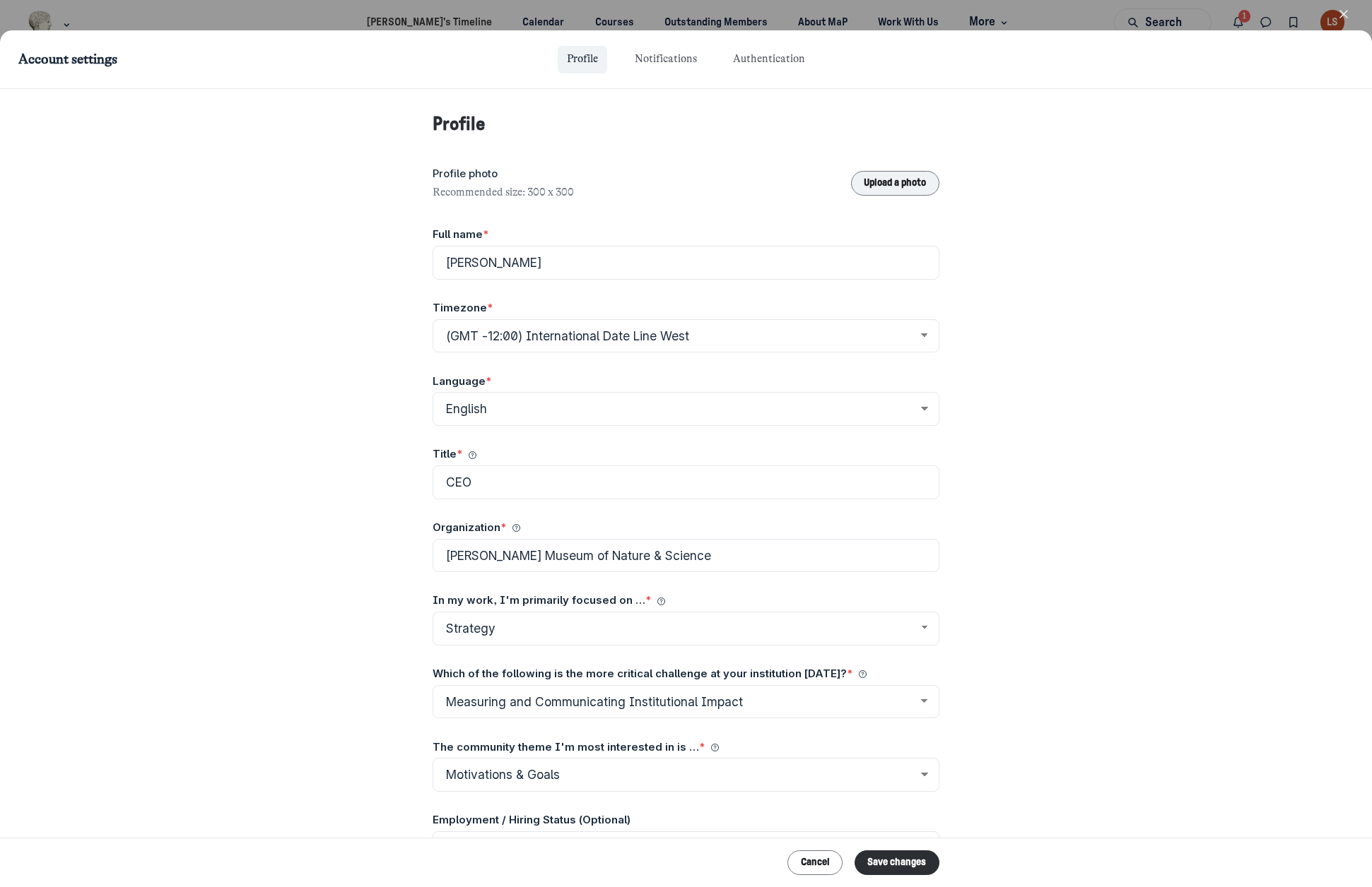
click at [882, 184] on button "Upload a photo" at bounding box center [895, 183] width 88 height 25
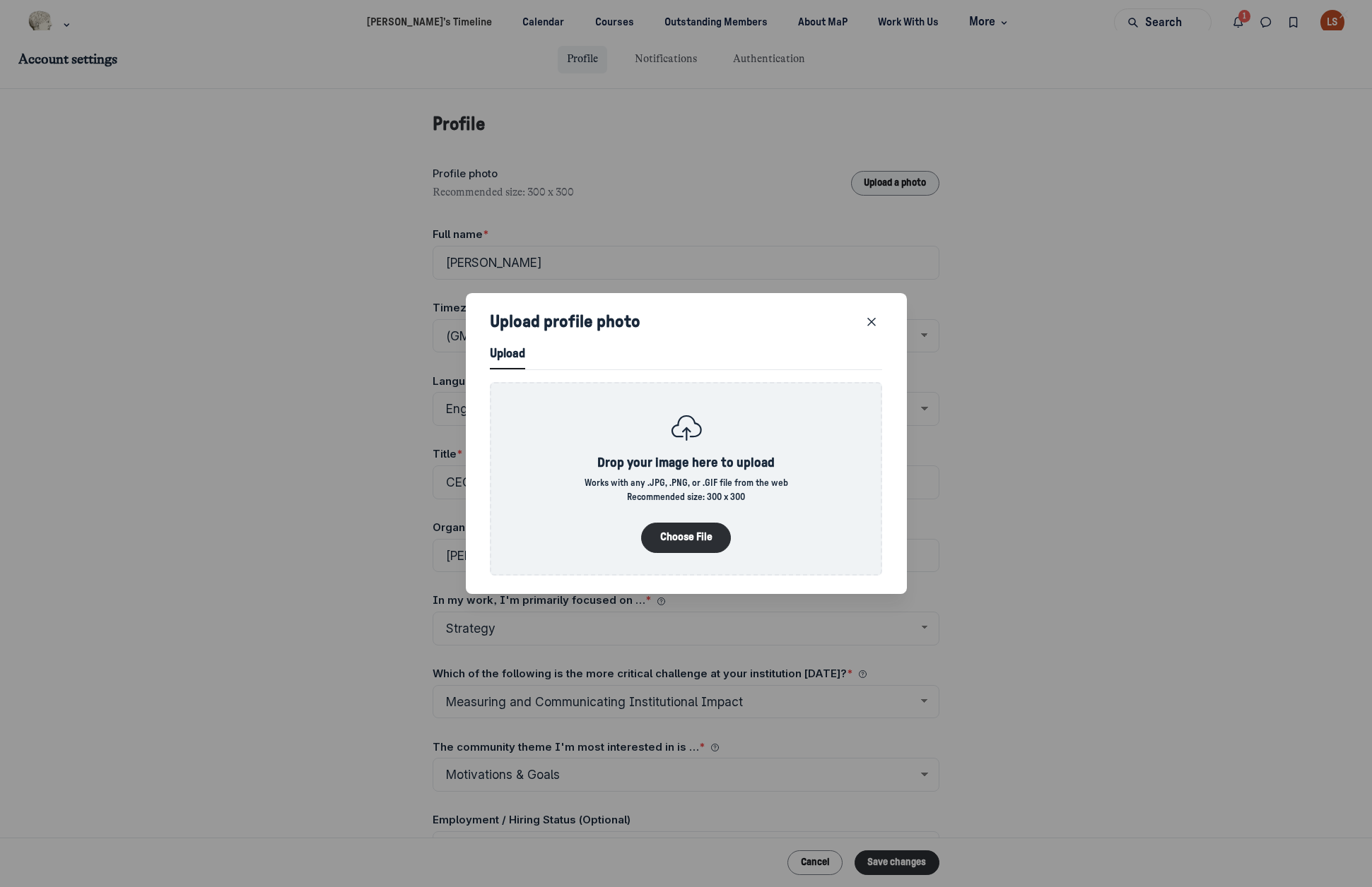
scroll to position [1919, 3581]
click at [674, 528] on button "Choose File" at bounding box center [686, 538] width 90 height 30
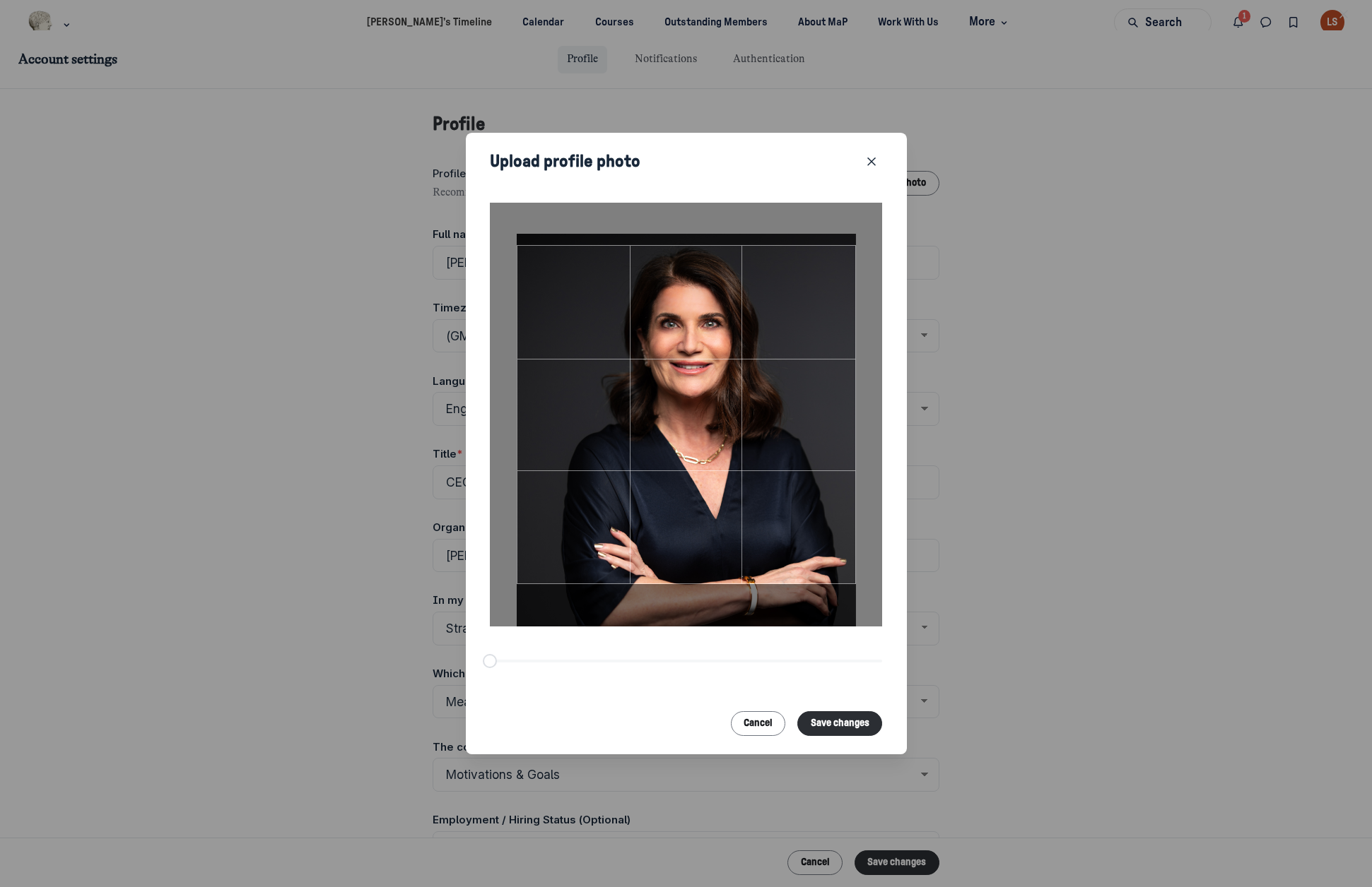
select select "Central Time ([GEOGRAPHIC_DATA] & [GEOGRAPHIC_DATA])"
select select "8333"
select select "54315"
select select "24879"
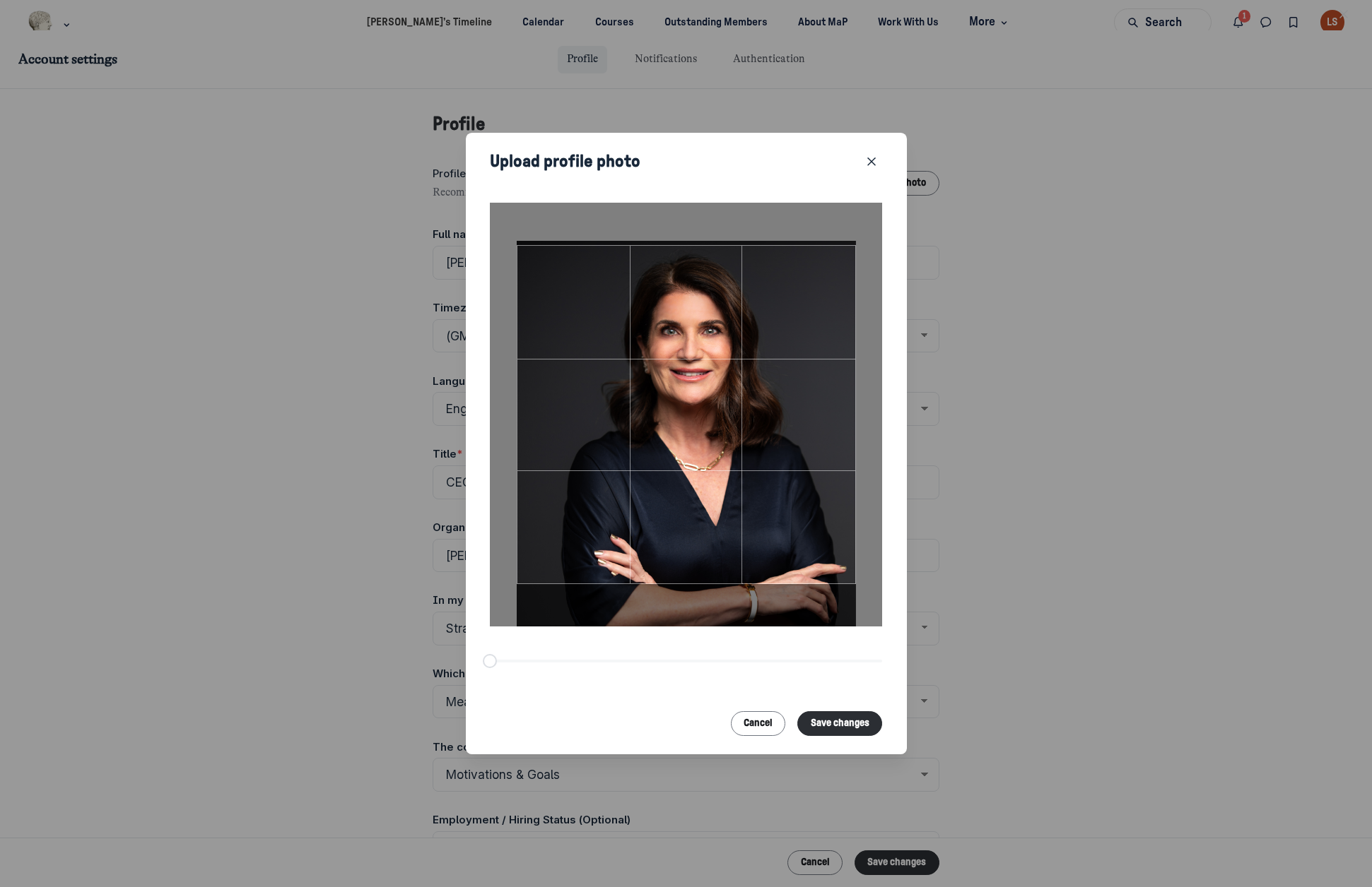
click at [821, 324] on div at bounding box center [686, 414] width 339 height 339
click at [829, 716] on button "Save changes" at bounding box center [839, 724] width 85 height 25
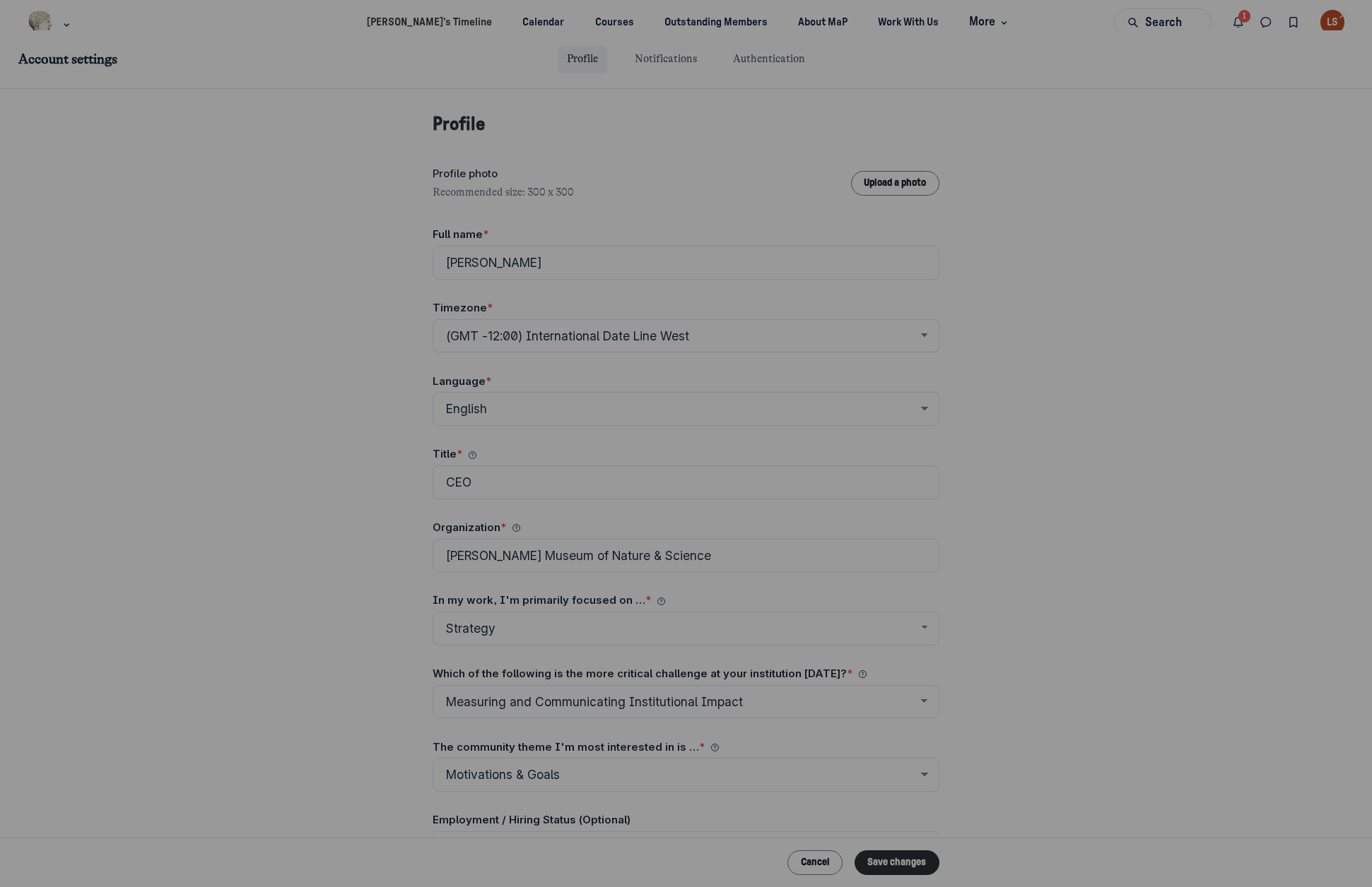
scroll to position [1919, 3581]
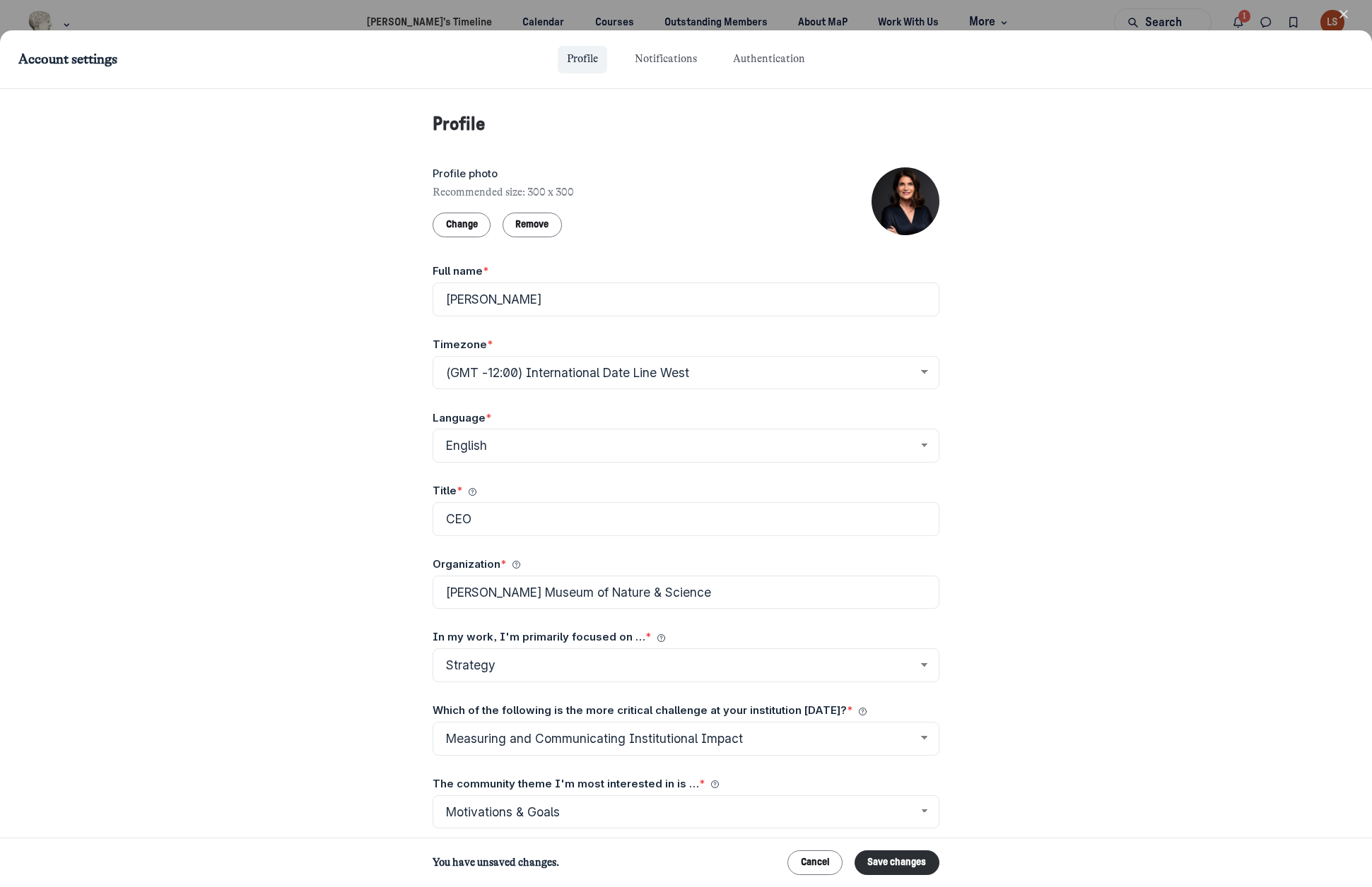
click at [1346, 13] on icon "button" at bounding box center [1343, 14] width 14 height 14
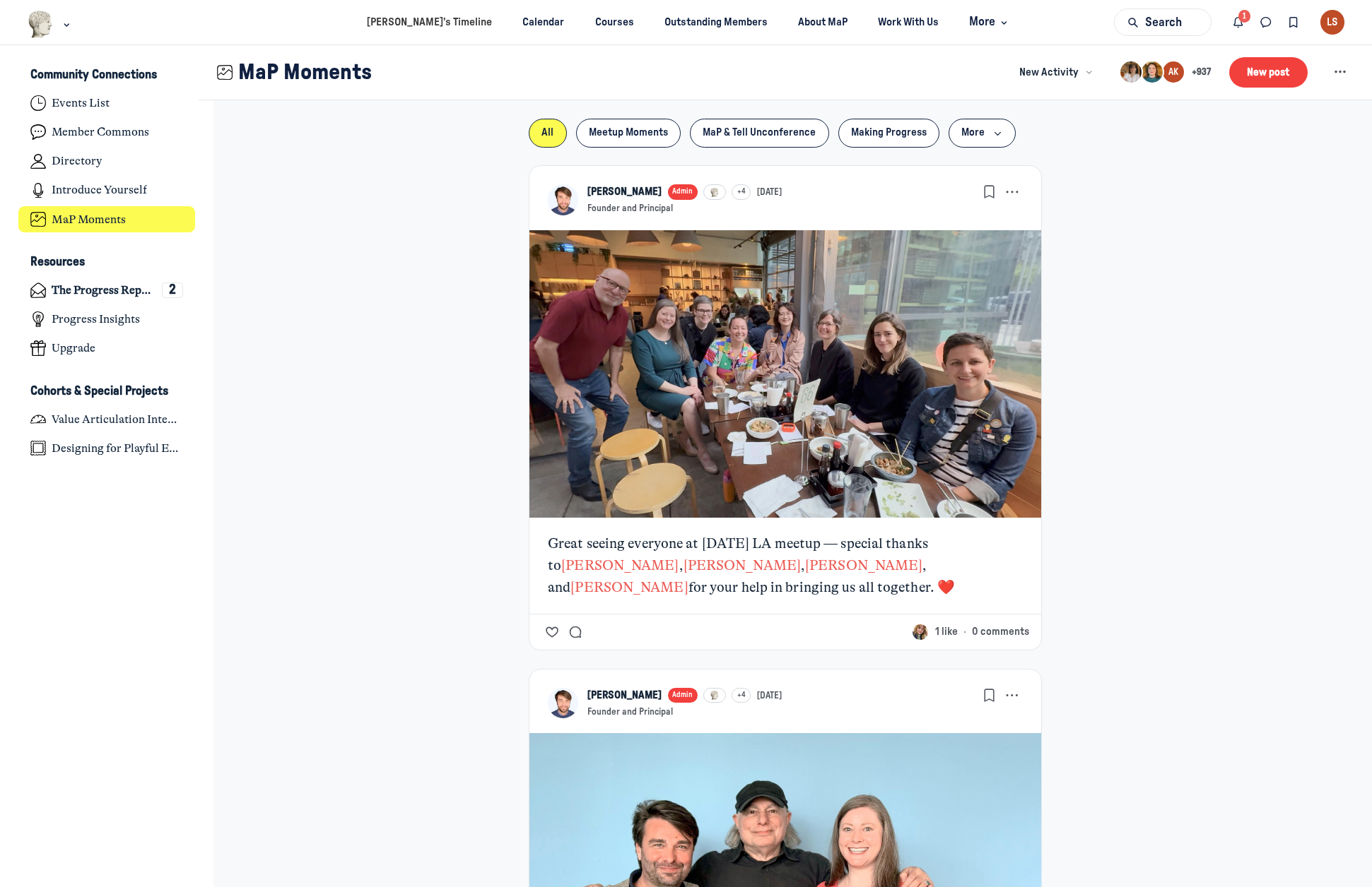
scroll to position [5577, 2778]
click at [432, 20] on link "[PERSON_NAME]’s Timeline" at bounding box center [429, 22] width 150 height 26
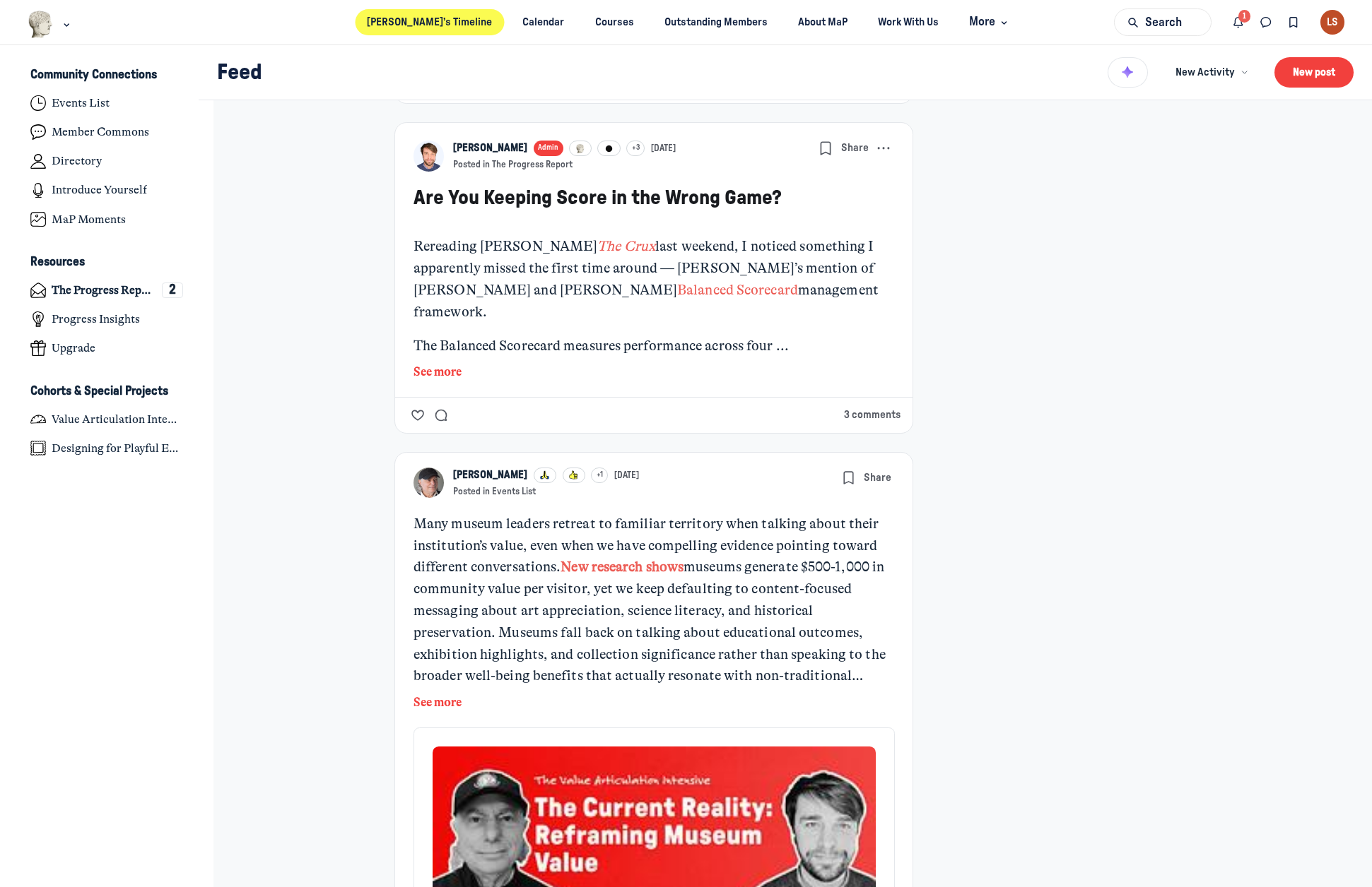
scroll to position [777, 0]
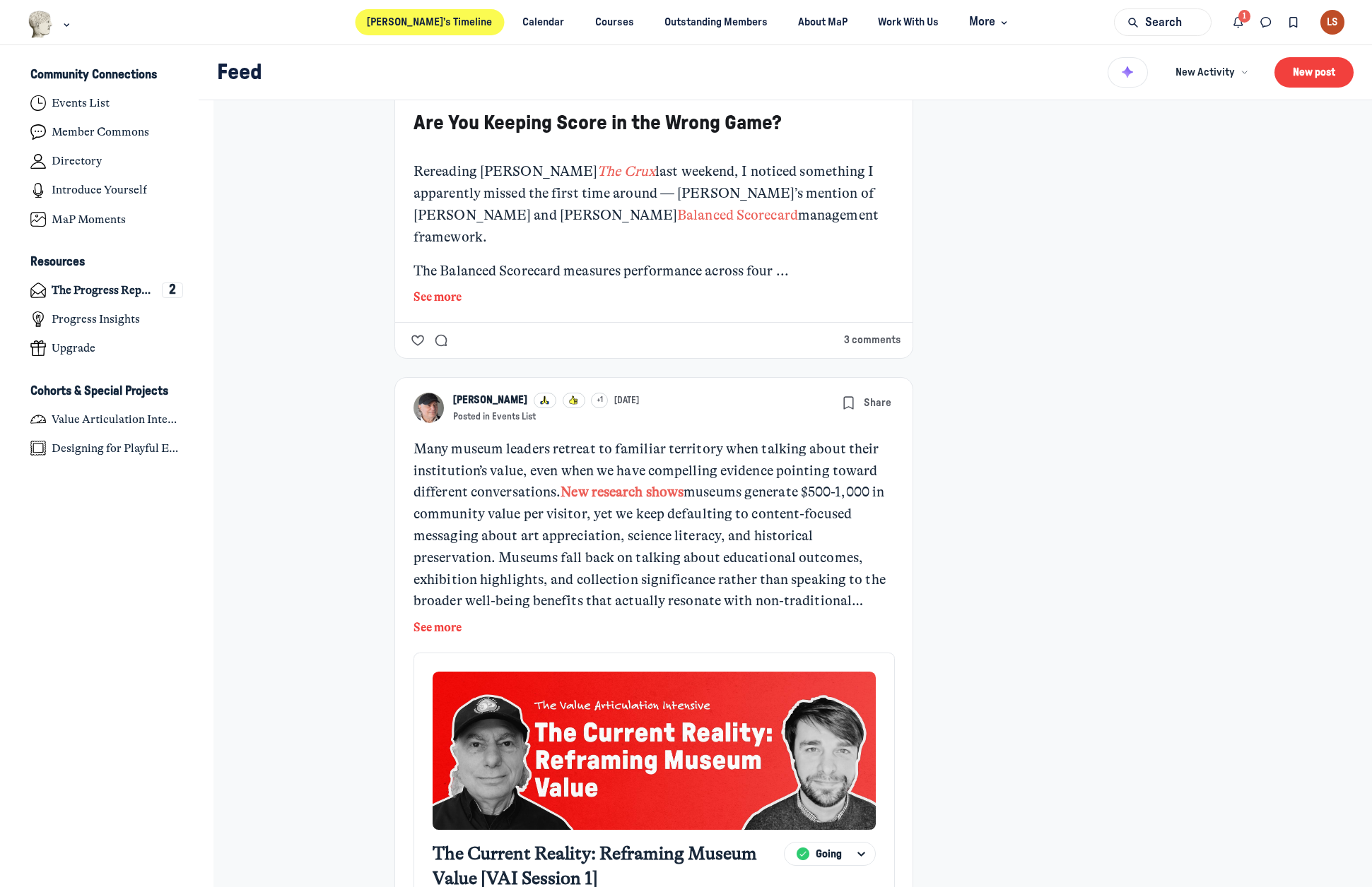
click at [434, 619] on button "See more" at bounding box center [437, 628] width 48 height 19
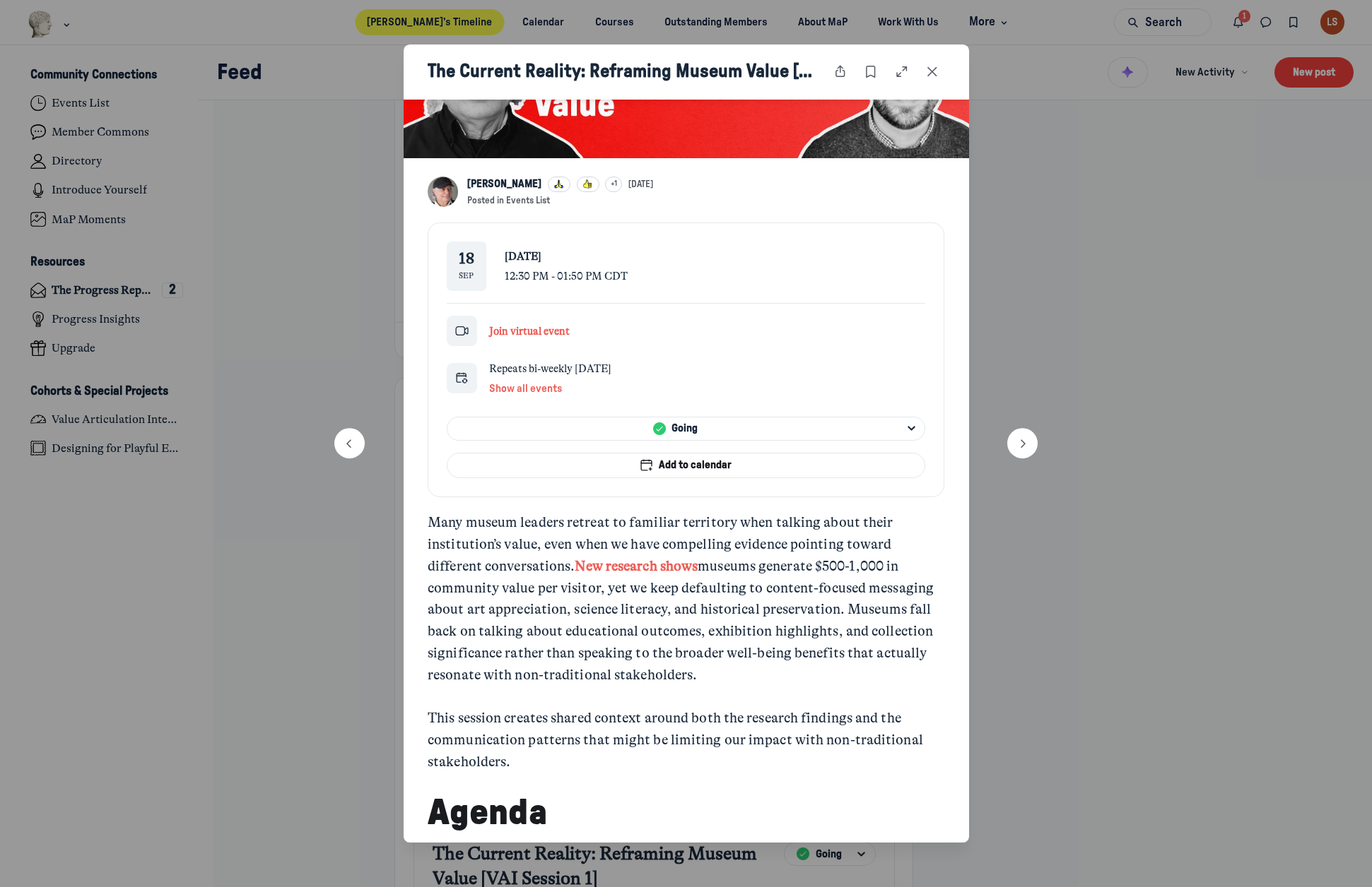
scroll to position [141, 0]
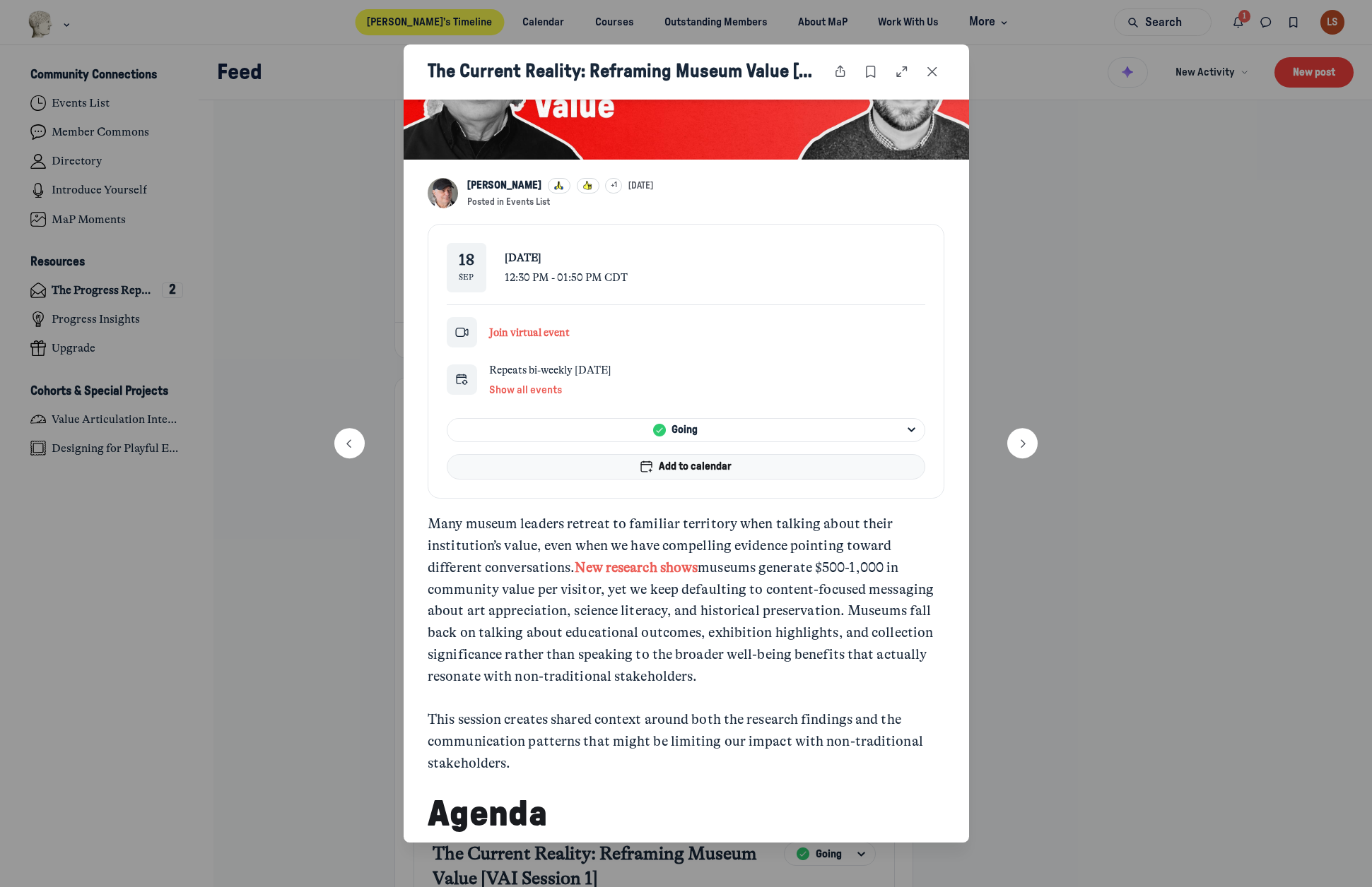
click at [647, 466] on icon "submit" at bounding box center [646, 466] width 12 height 12
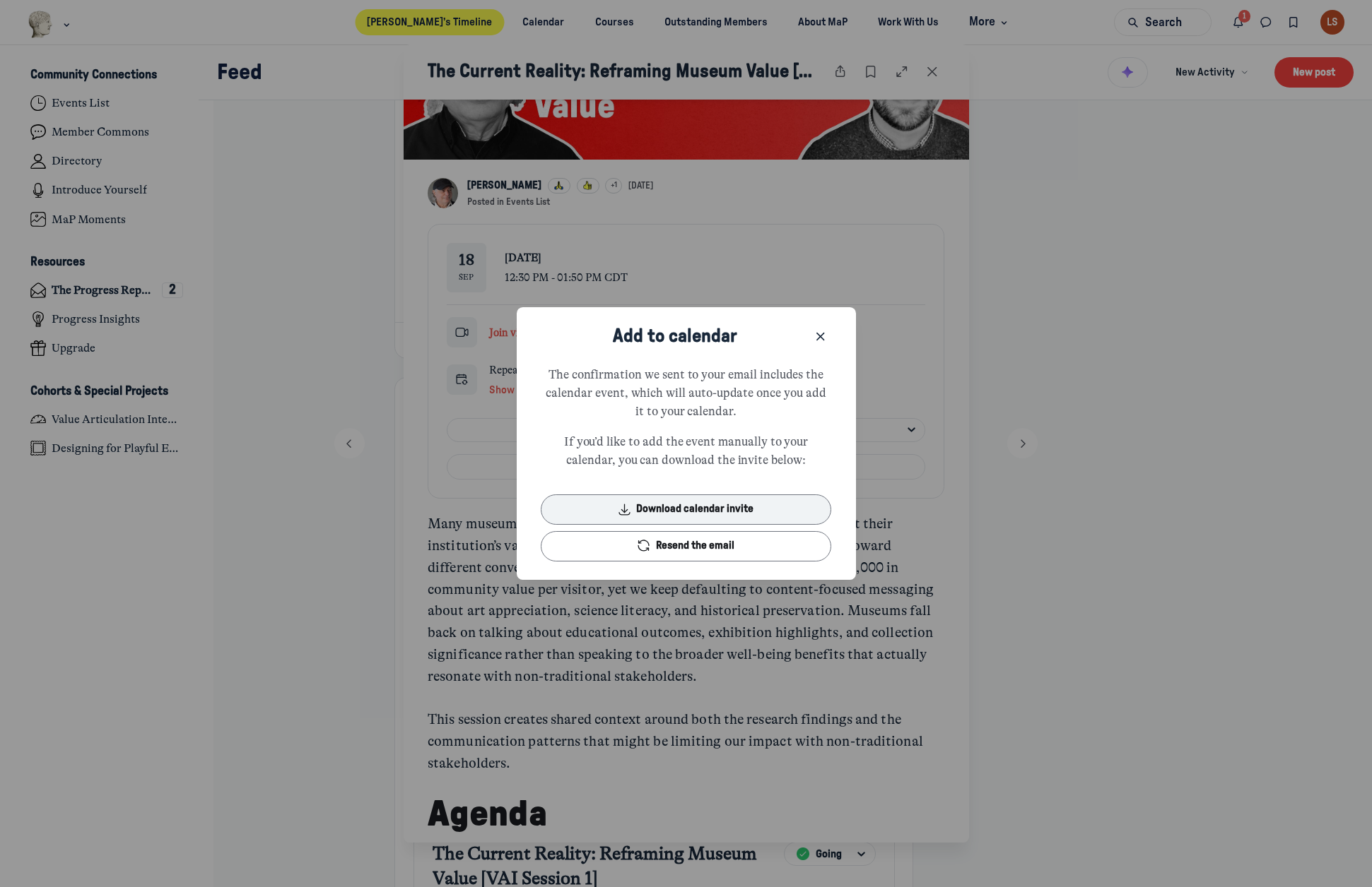
click at [659, 510] on button "Download calendar invite" at bounding box center [685, 509] width 290 height 30
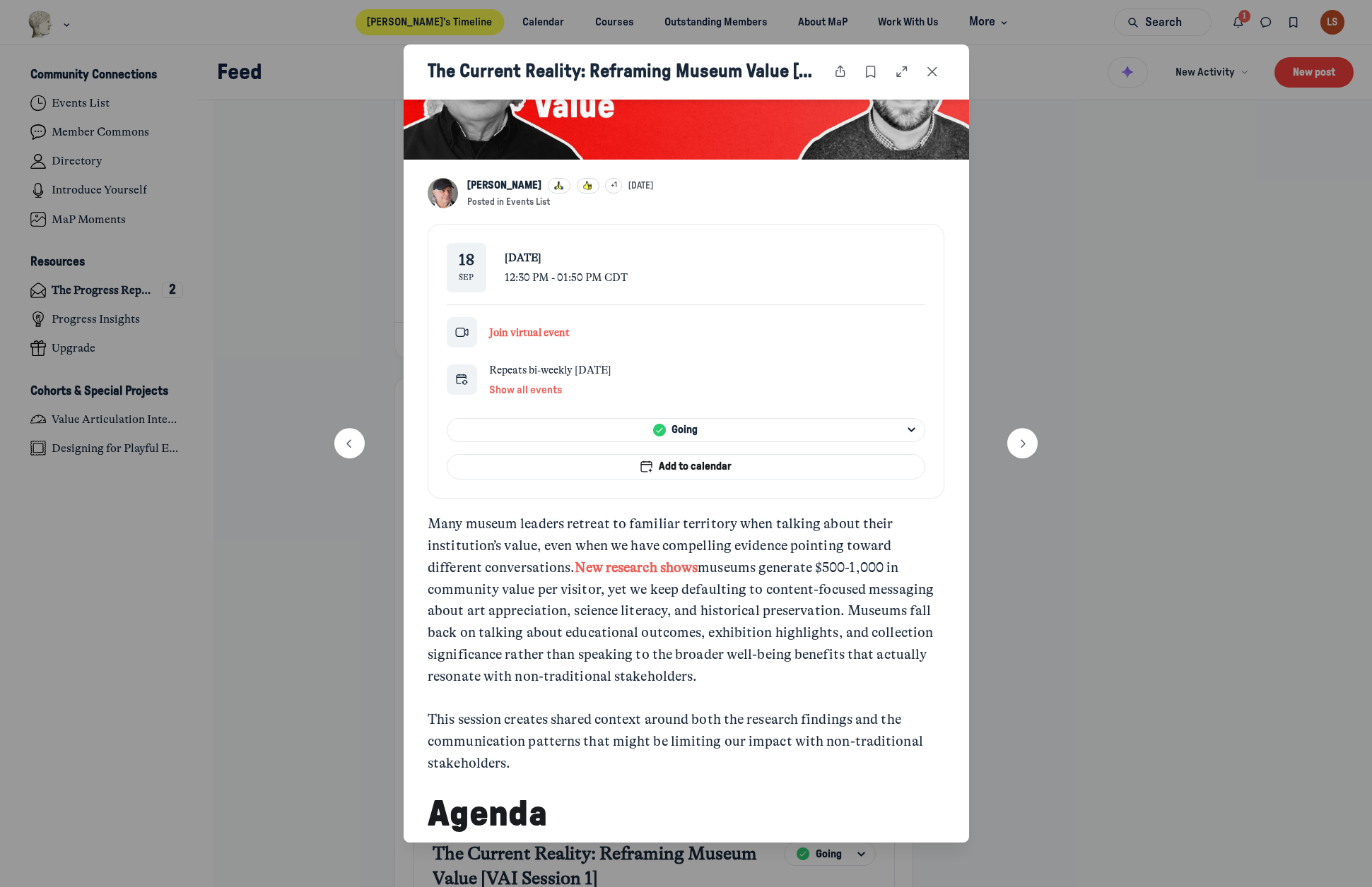
click at [721, 254] on div "18 Sep Thursday, Sep 18 12:30 PM - 01:50 PM CDT" at bounding box center [685, 267] width 478 height 49
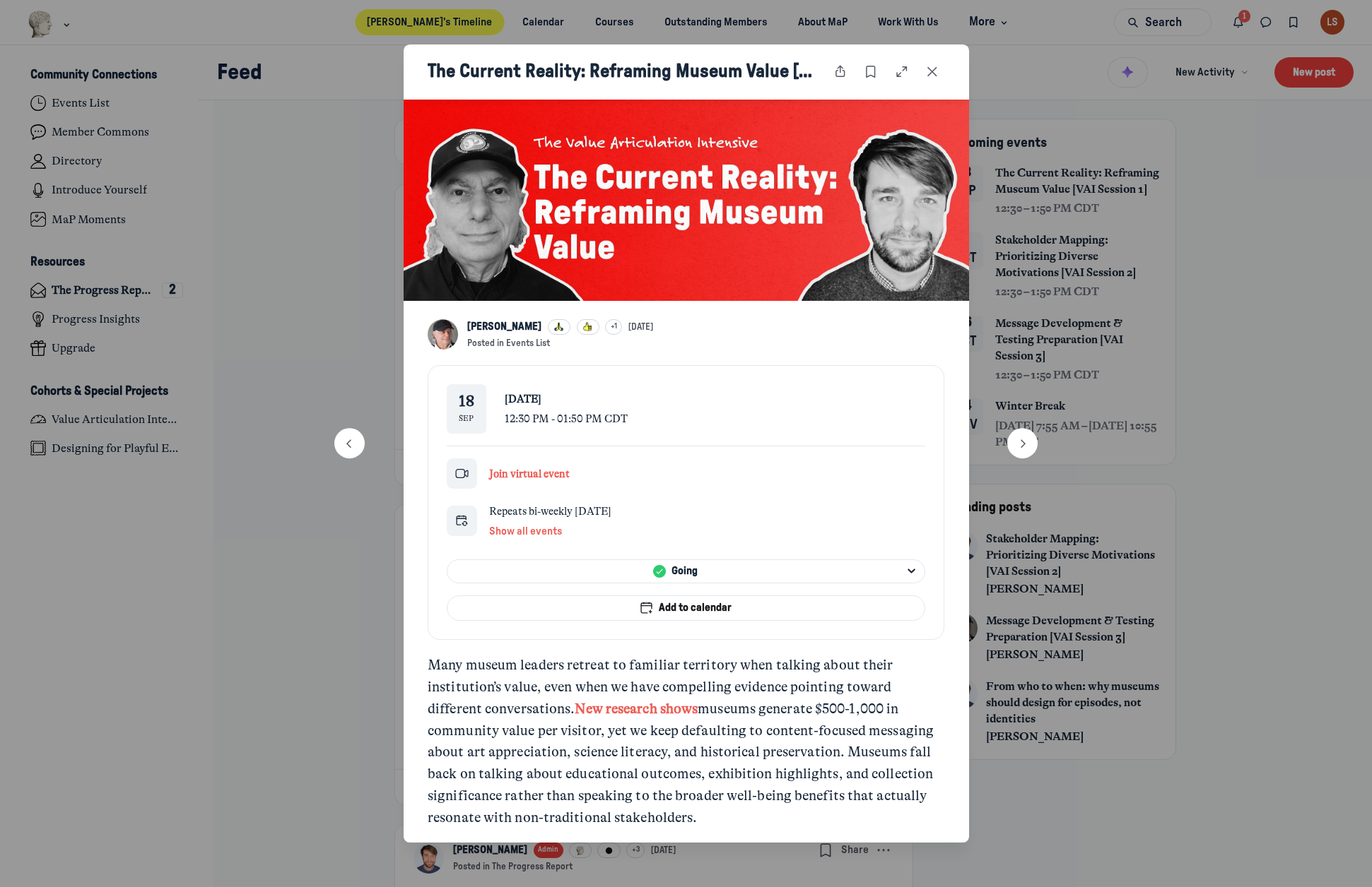
scroll to position [141, 0]
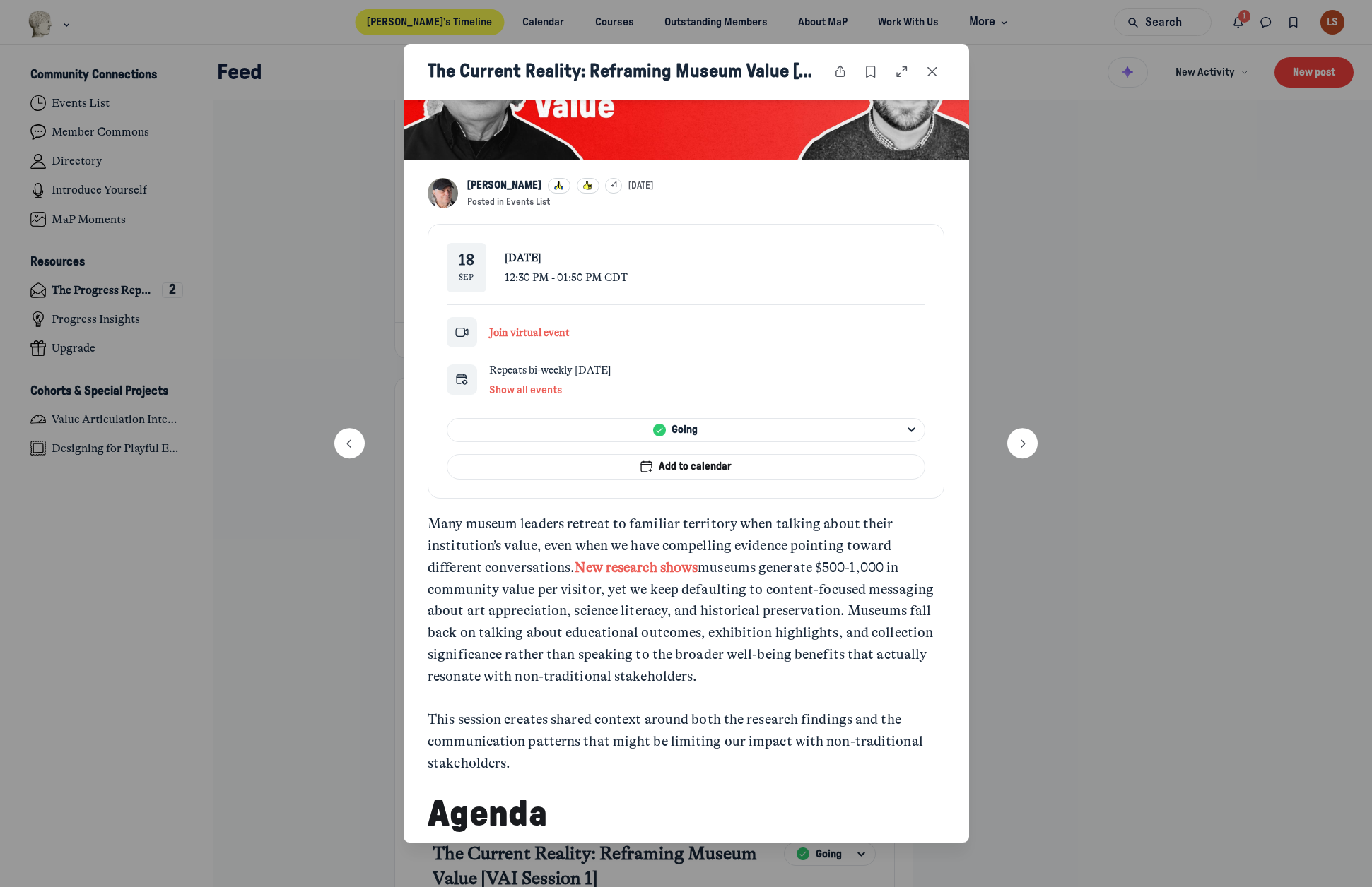
click at [830, 806] on h2 "Agenda" at bounding box center [685, 814] width 517 height 44
click at [11, 276] on div at bounding box center [686, 444] width 1372 height 887
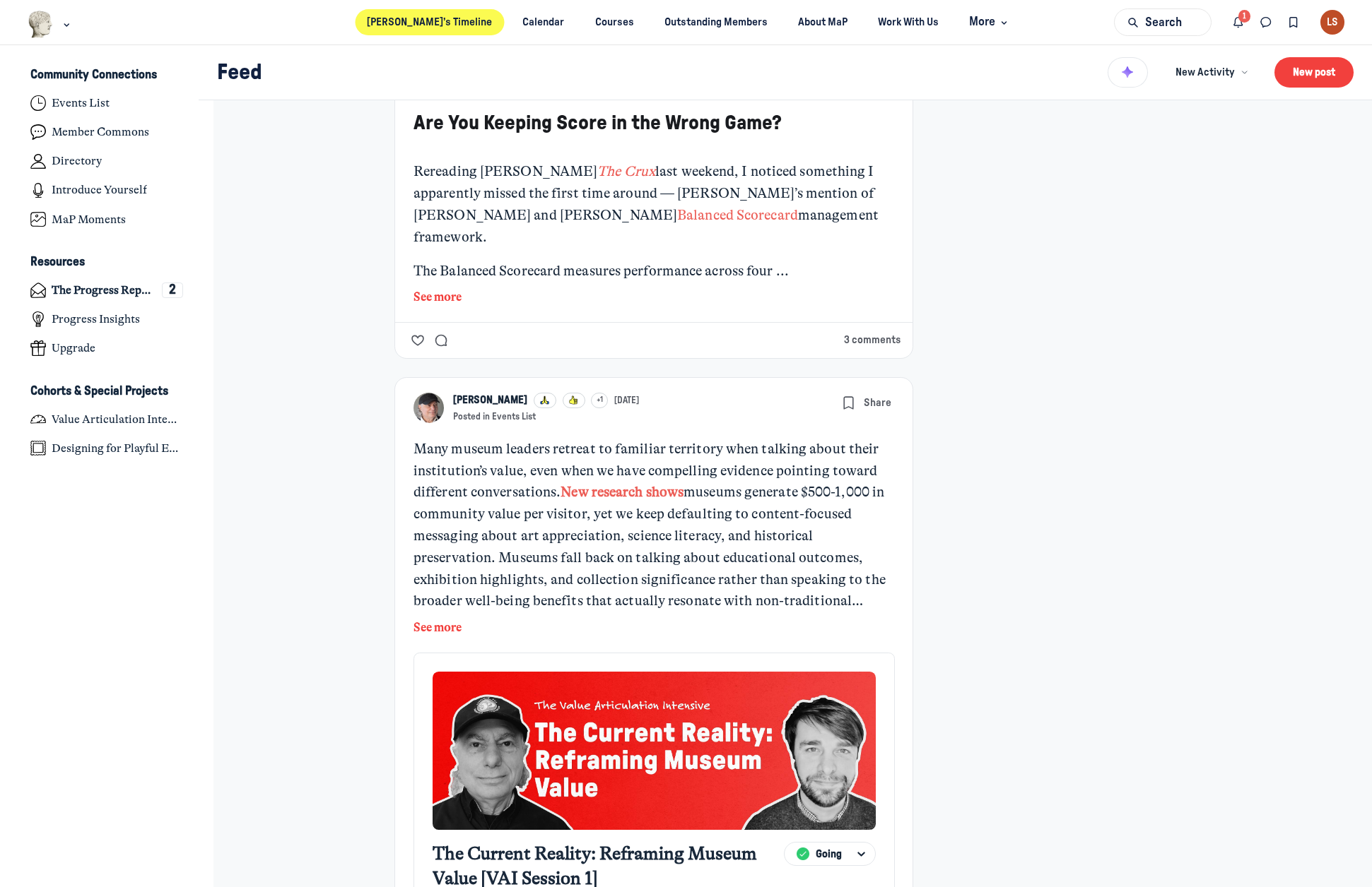
scroll to position [1060, 0]
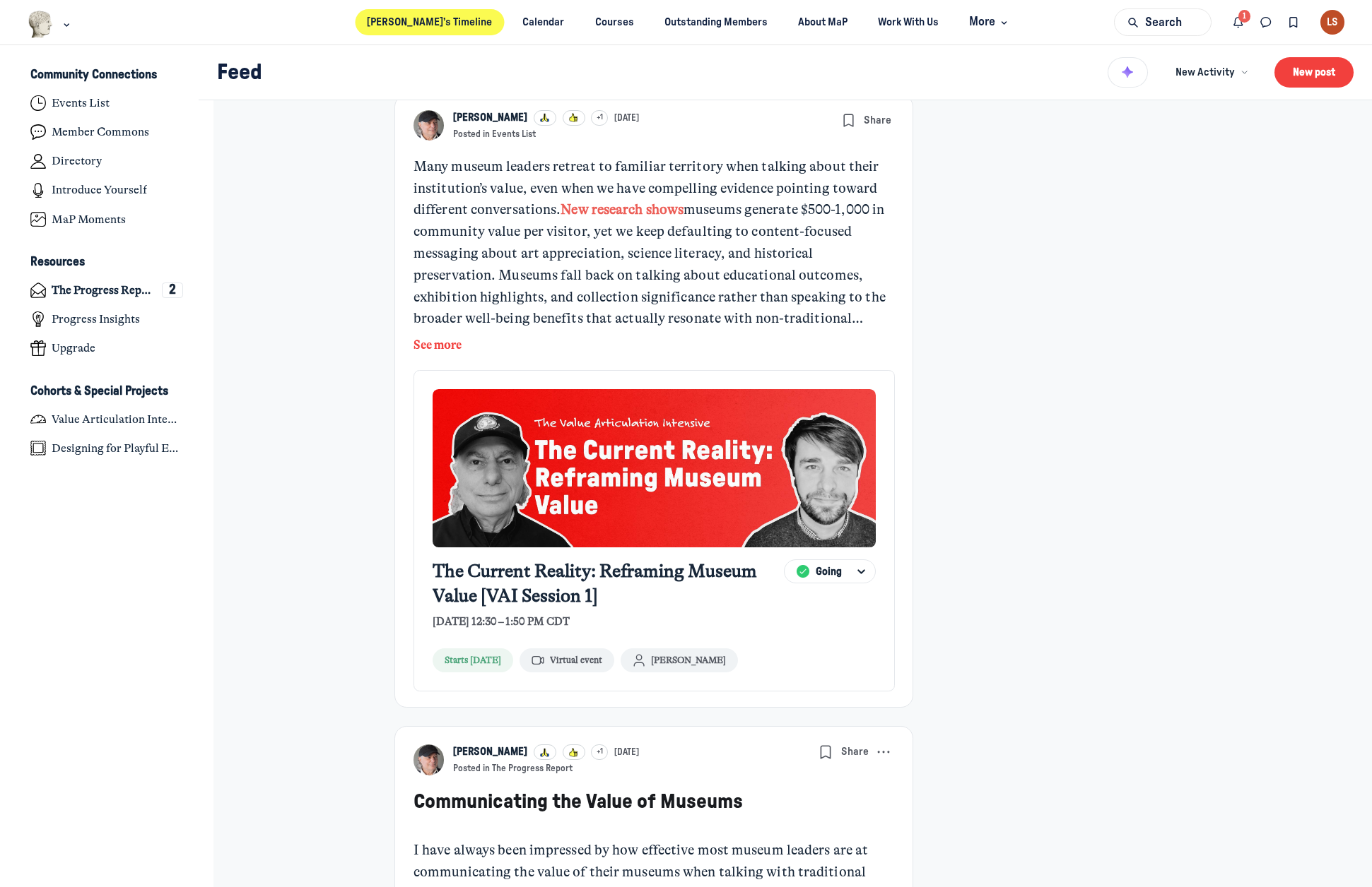
click at [712, 285] on div "Many museum leaders retreat to familiar territory when talking about their inst…" at bounding box center [654, 243] width 481 height 174
click at [422, 336] on button "See more" at bounding box center [437, 345] width 48 height 19
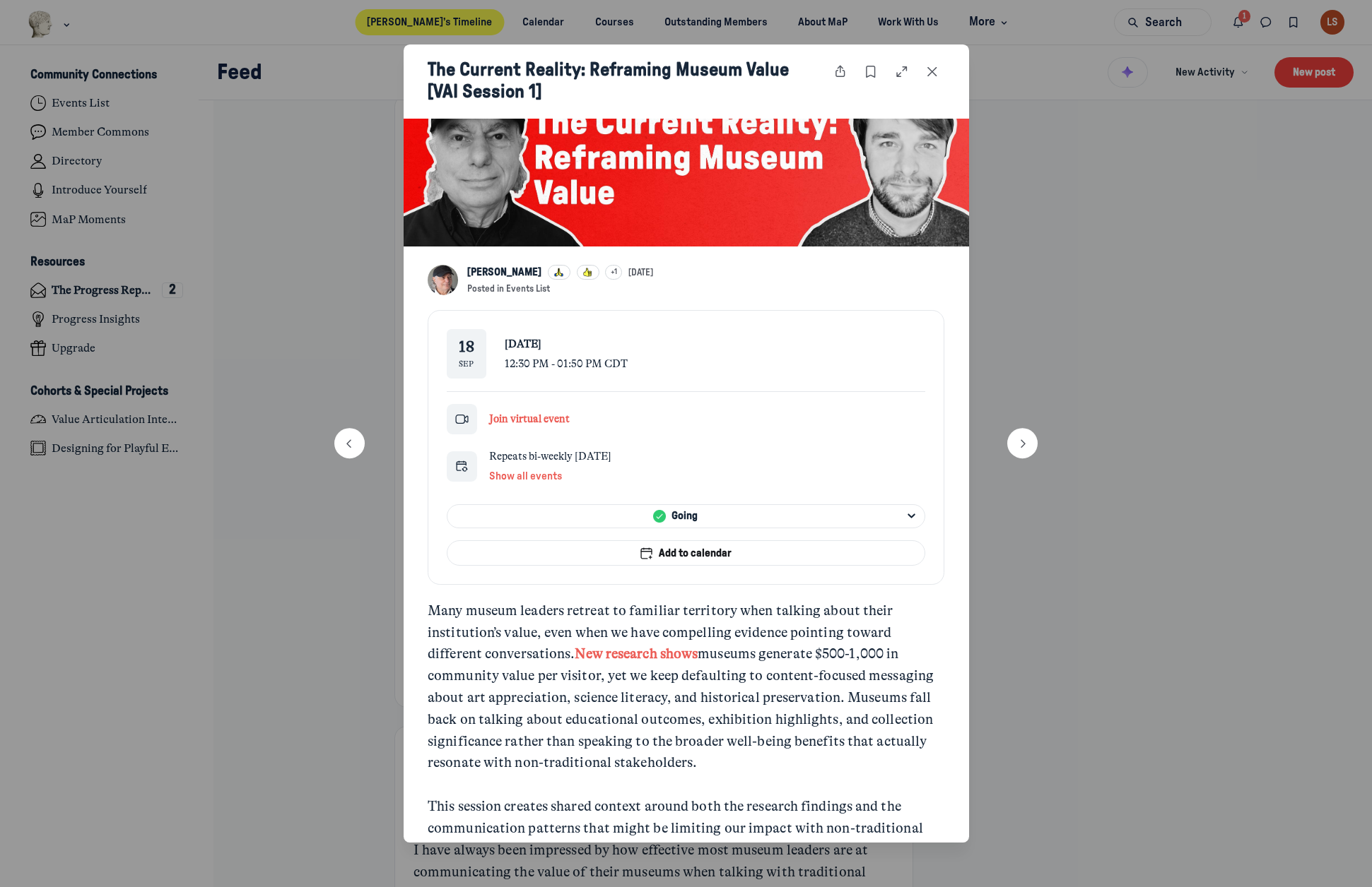
scroll to position [212, 0]
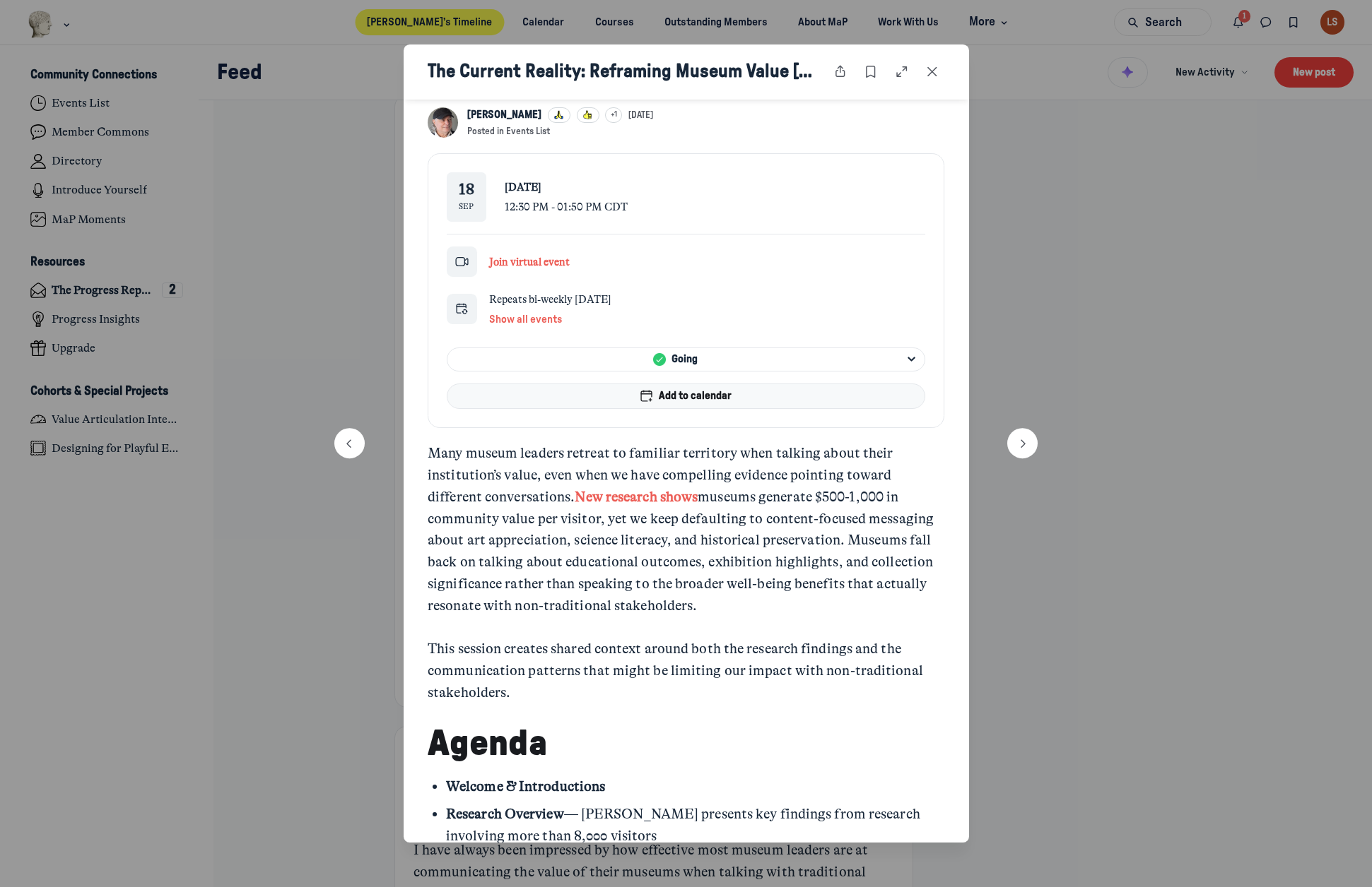
click at [705, 390] on span "Add to calendar" at bounding box center [695, 396] width 73 height 16
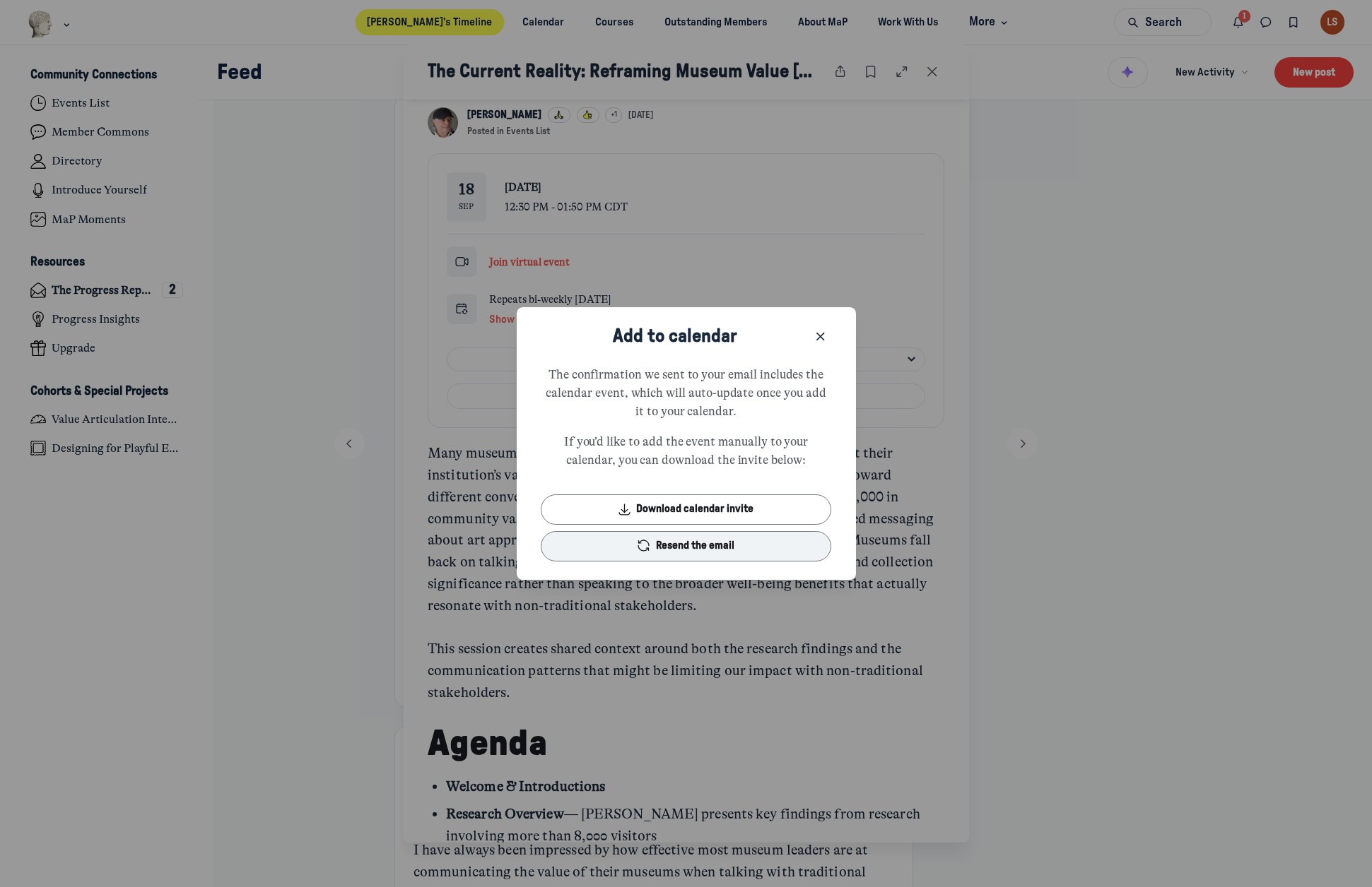
click at [710, 546] on button "Resend the email" at bounding box center [685, 546] width 290 height 30
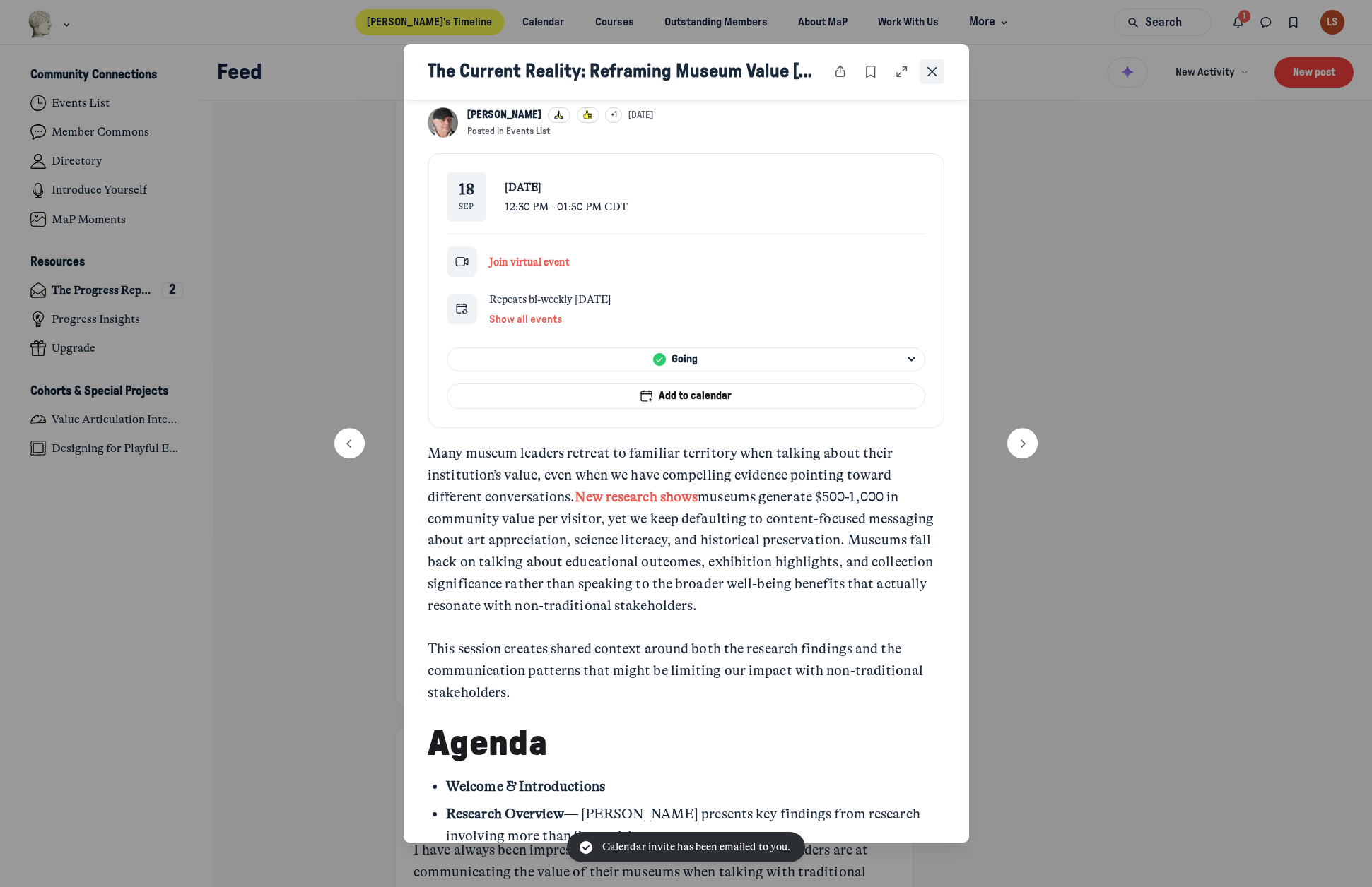
click at [940, 75] on button "Close post" at bounding box center [932, 72] width 25 height 25
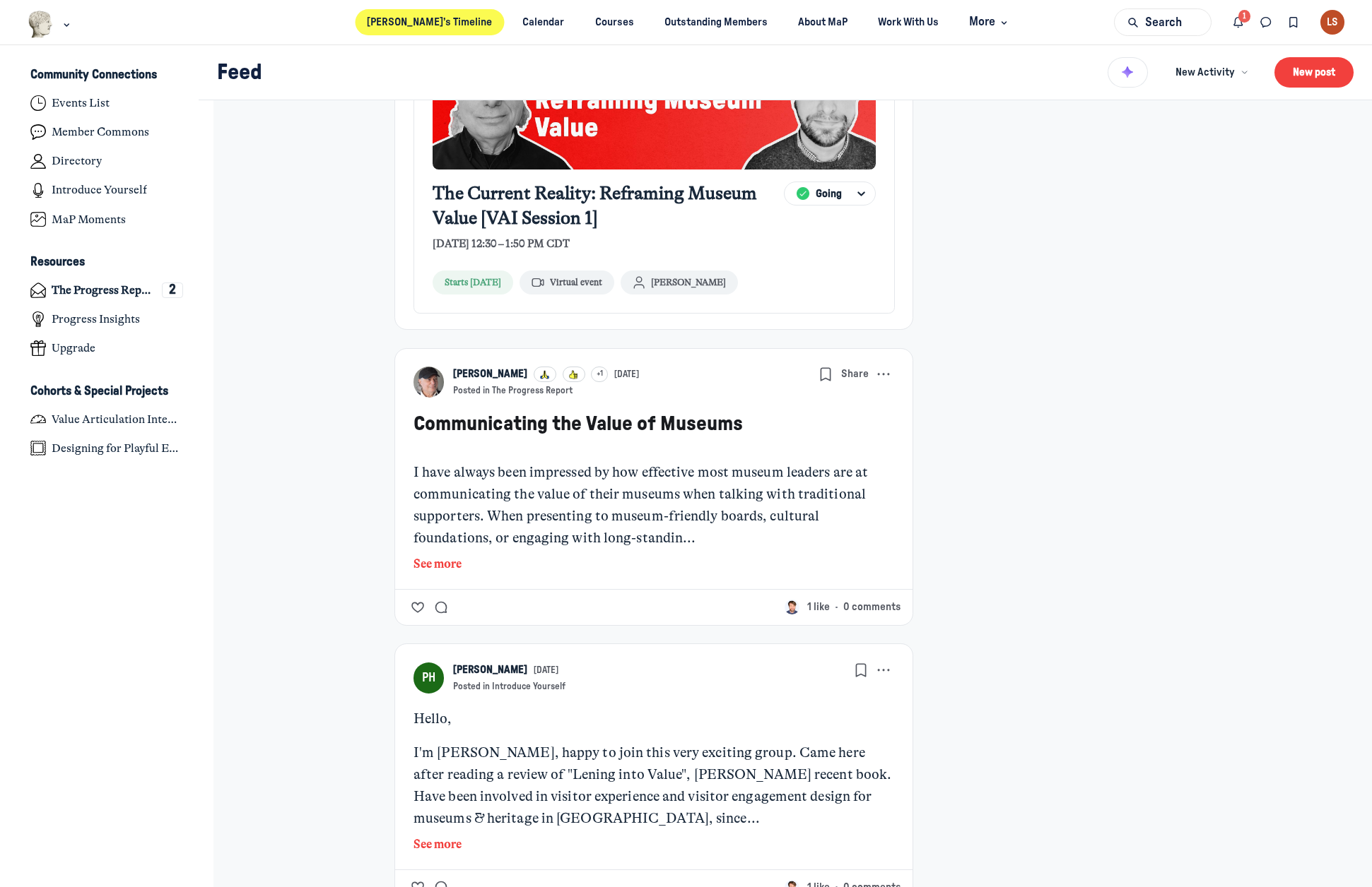
scroll to position [1483, 0]
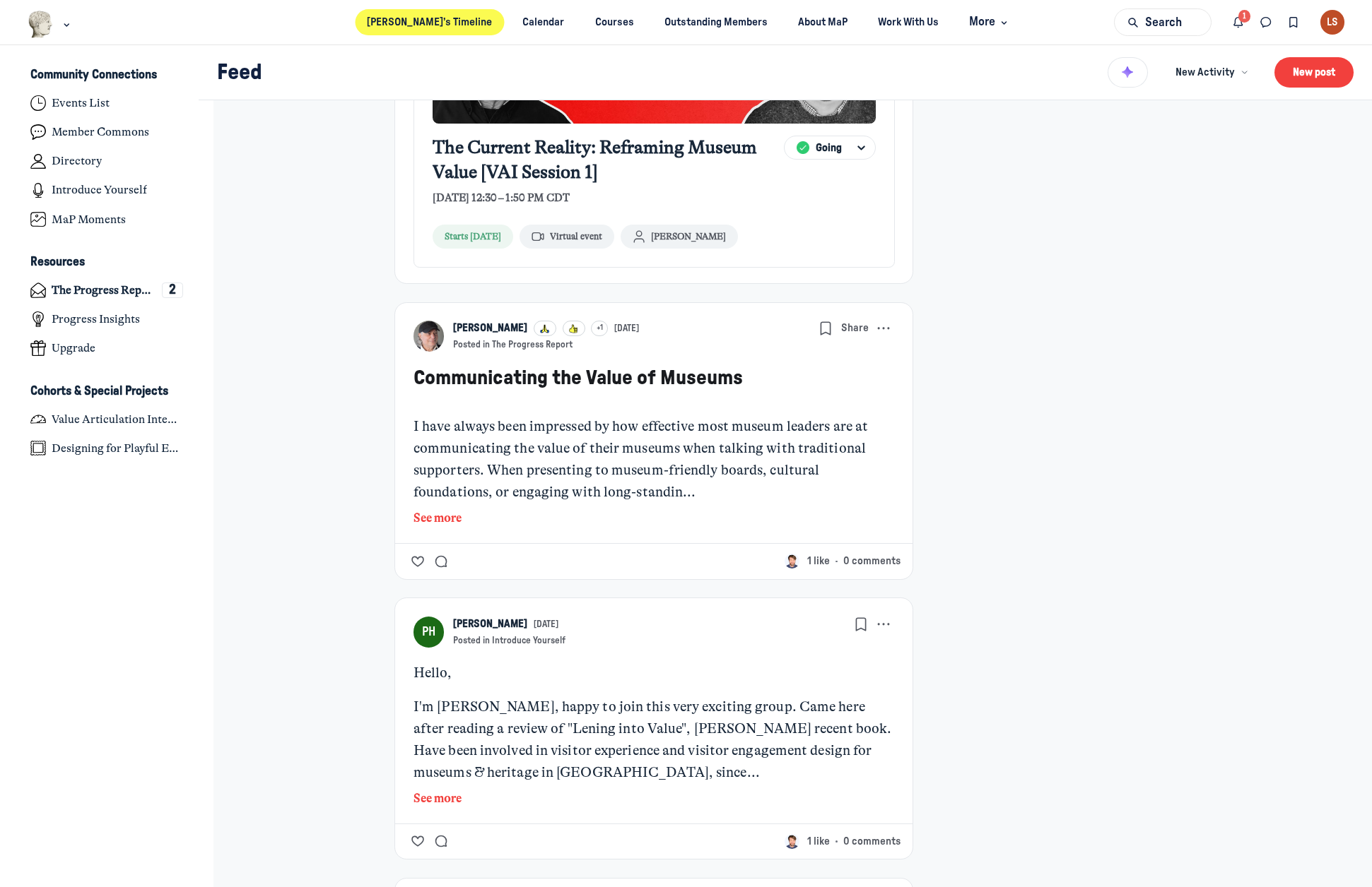
click at [442, 509] on button "See more" at bounding box center [654, 519] width 481 height 19
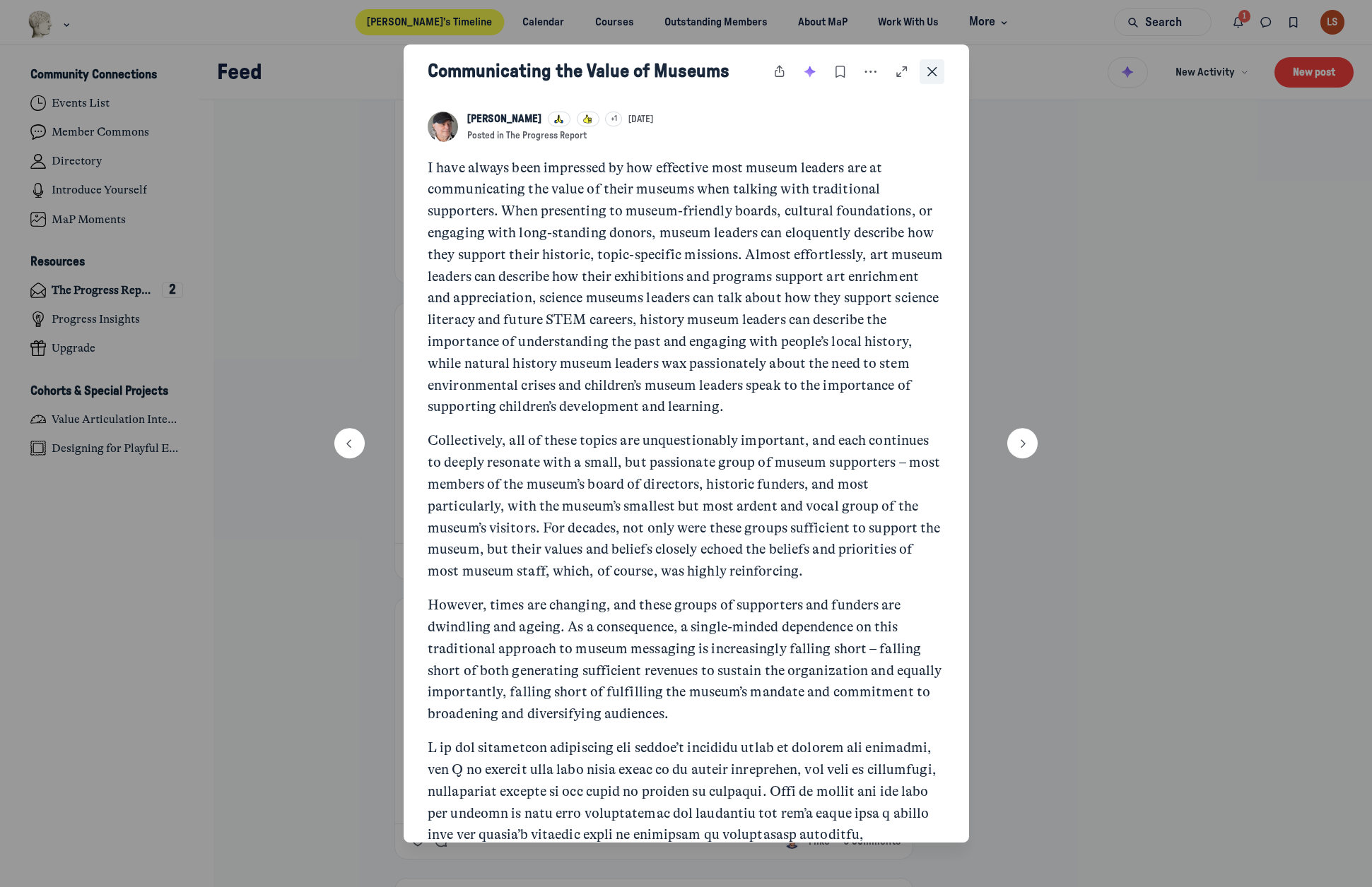
click at [938, 72] on icon "Close post" at bounding box center [933, 72] width 14 height 16
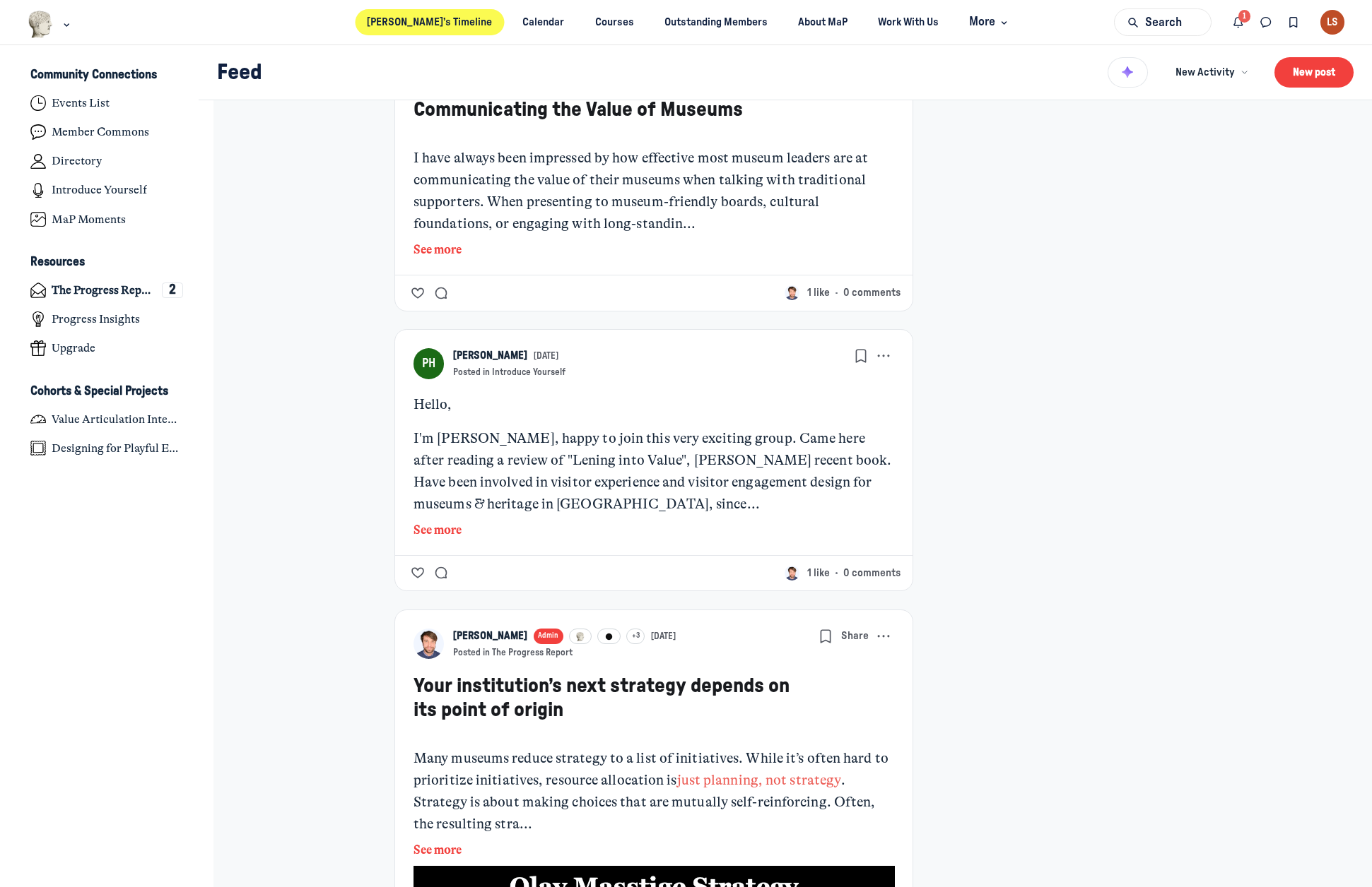
scroll to position [1836, 0]
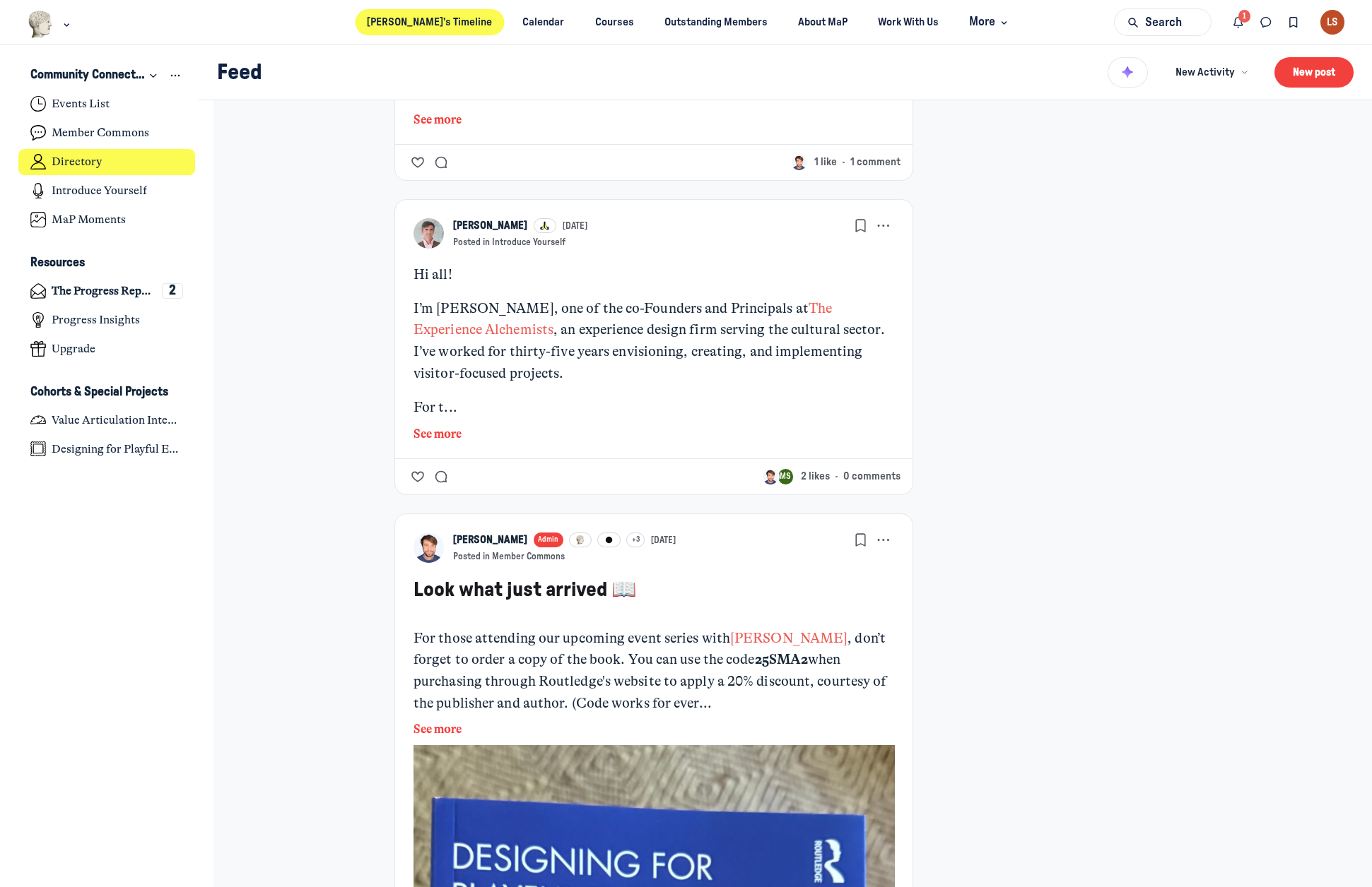
scroll to position [2402, 0]
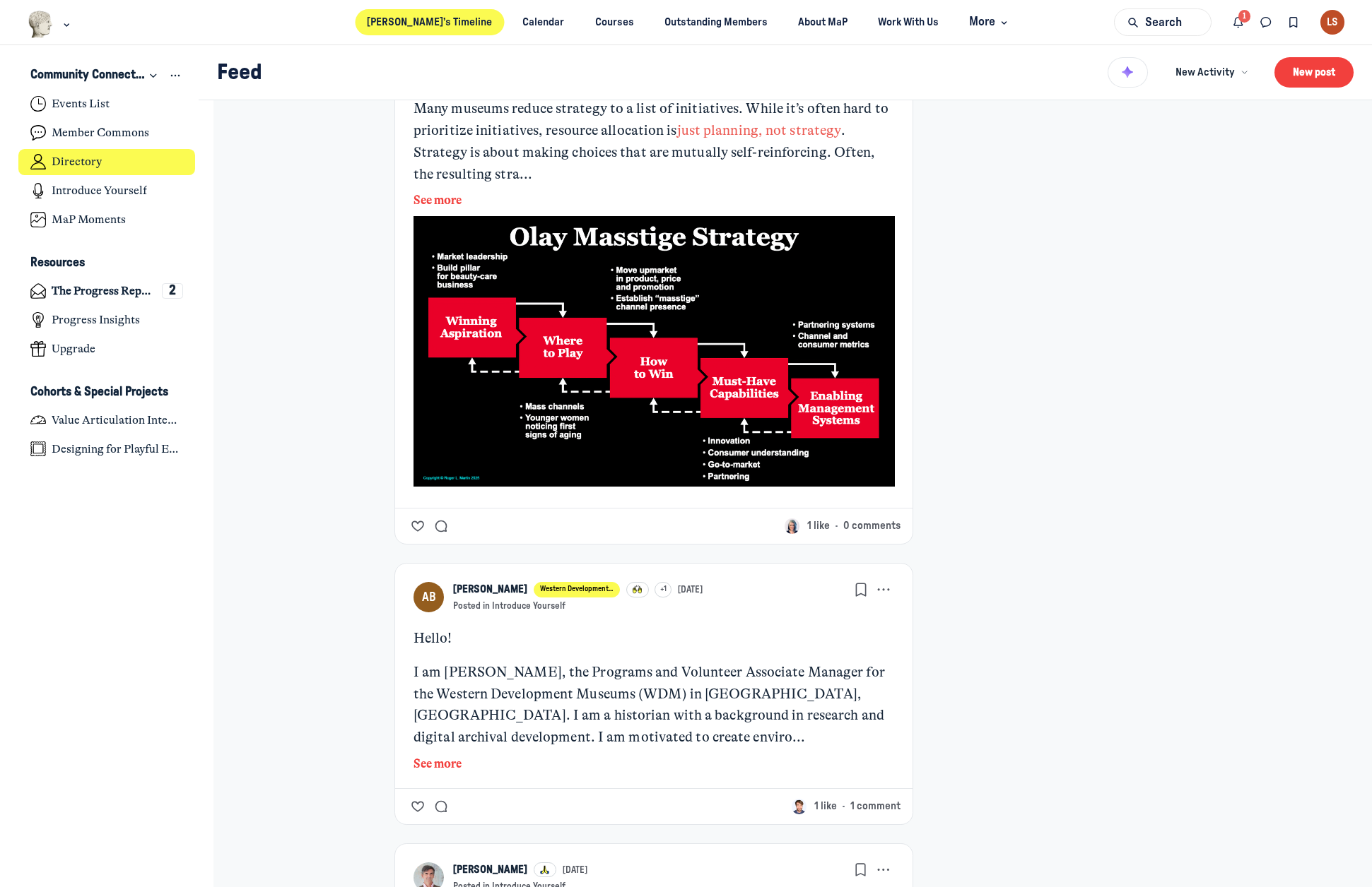
click at [72, 160] on h4 "Directory" at bounding box center [77, 162] width 50 height 14
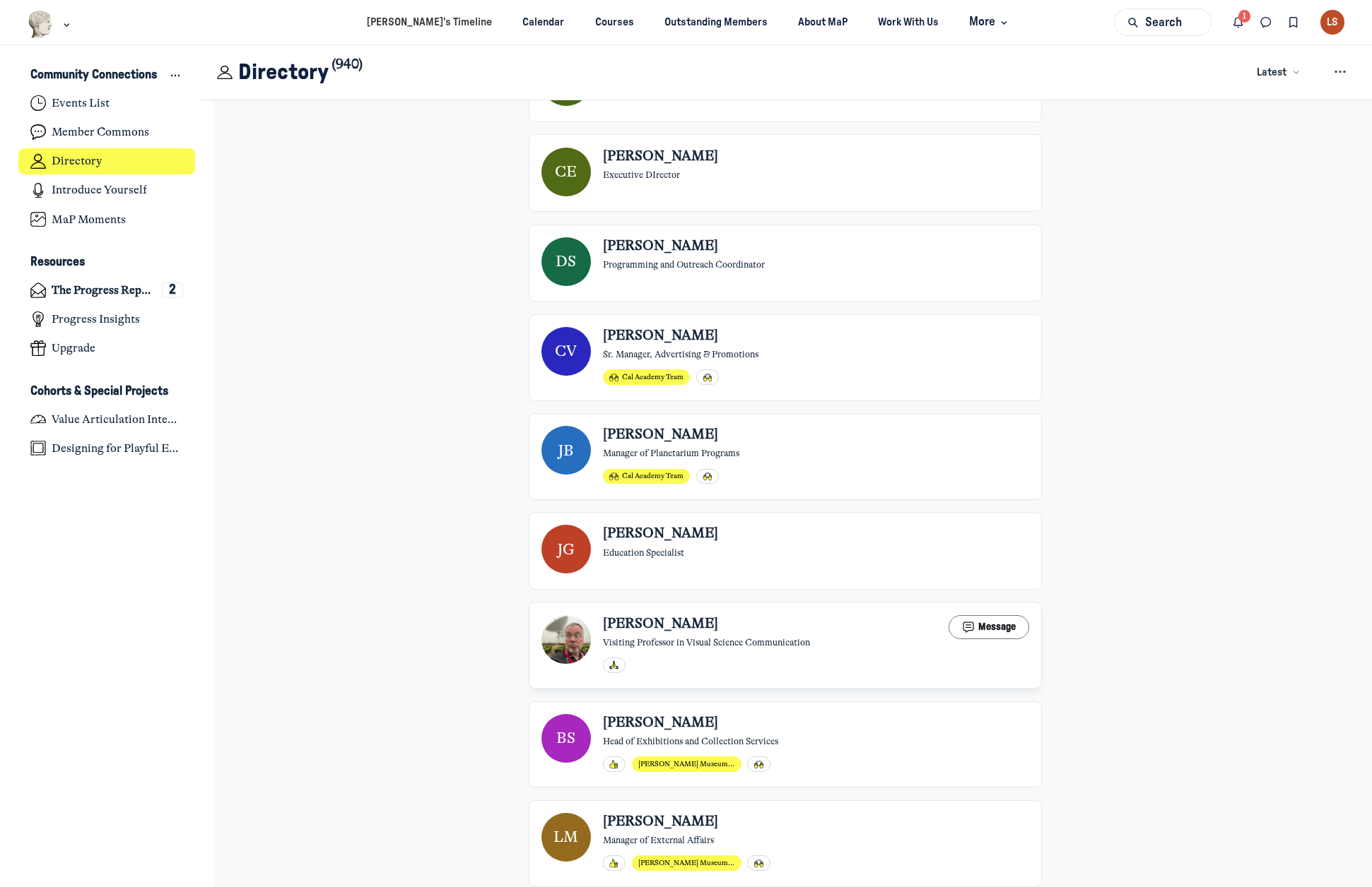
scroll to position [2684, 0]
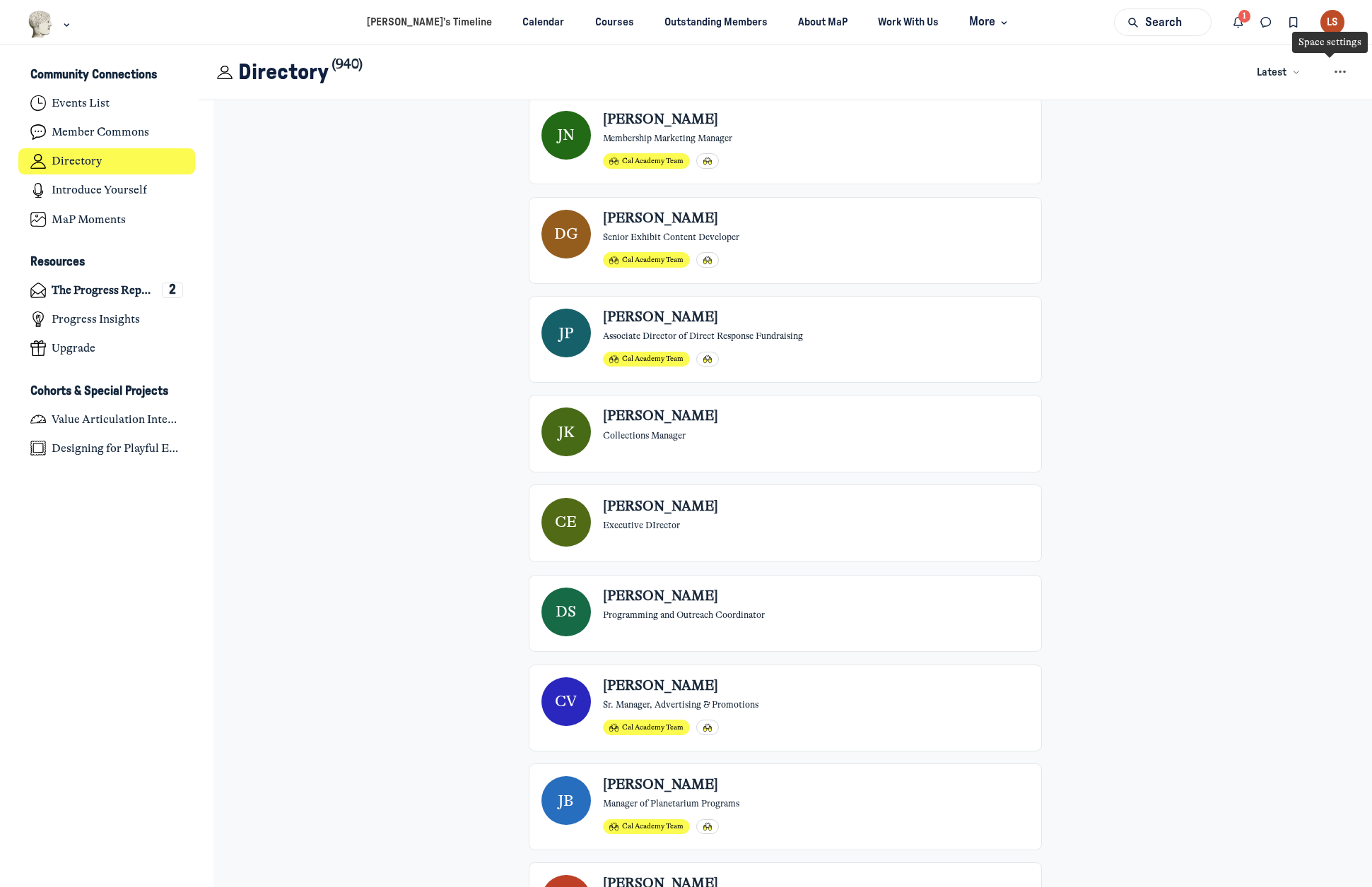
click at [1336, 22] on div "LS" at bounding box center [1333, 22] width 25 height 25
click at [1262, 64] on span "View profile" at bounding box center [1245, 66] width 51 height 15
